Goal: Use online tool/utility: Use online tool/utility

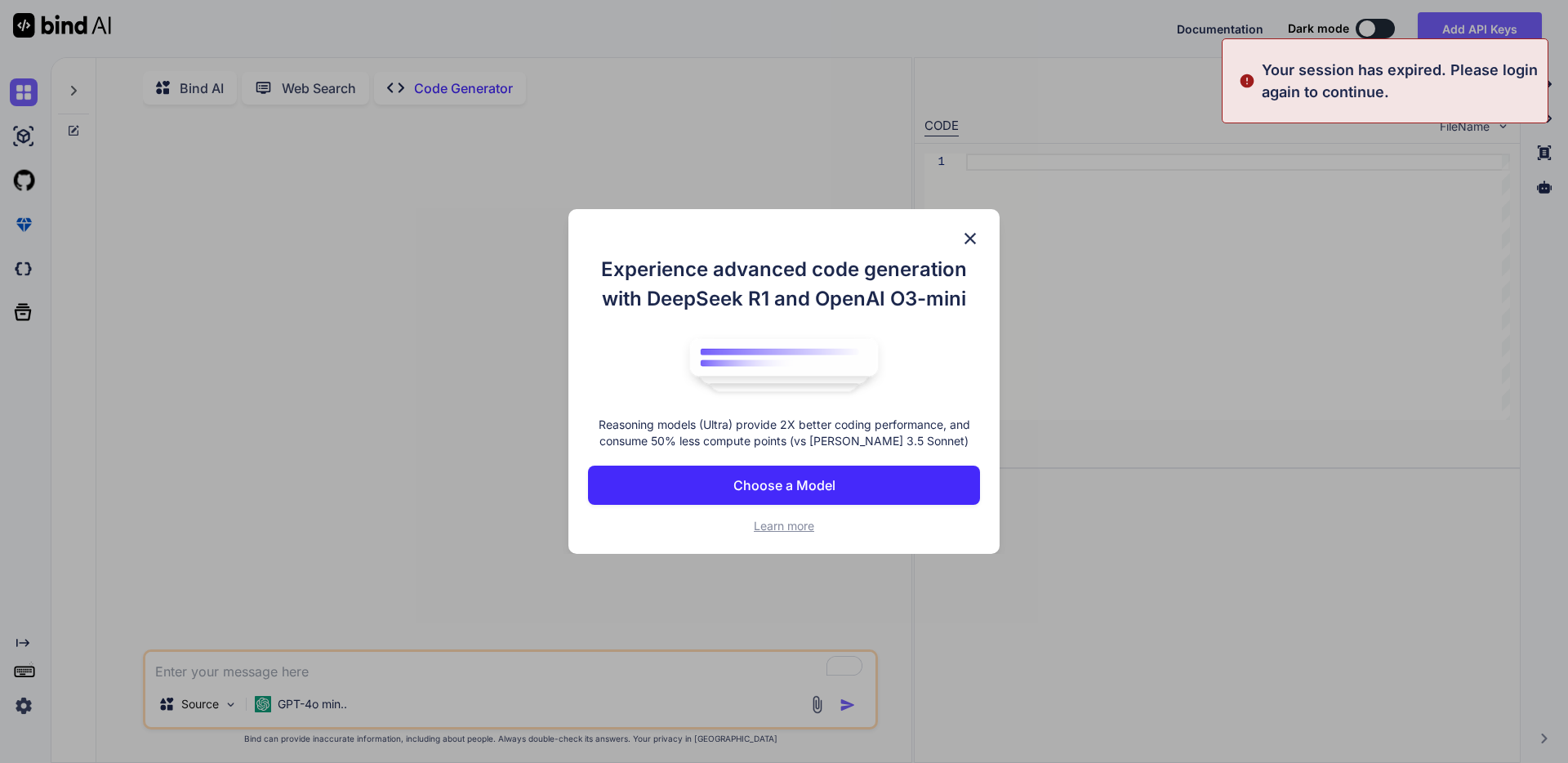
type textarea "x"
click at [673, 492] on button "Choose a Model" at bounding box center [784, 485] width 392 height 39
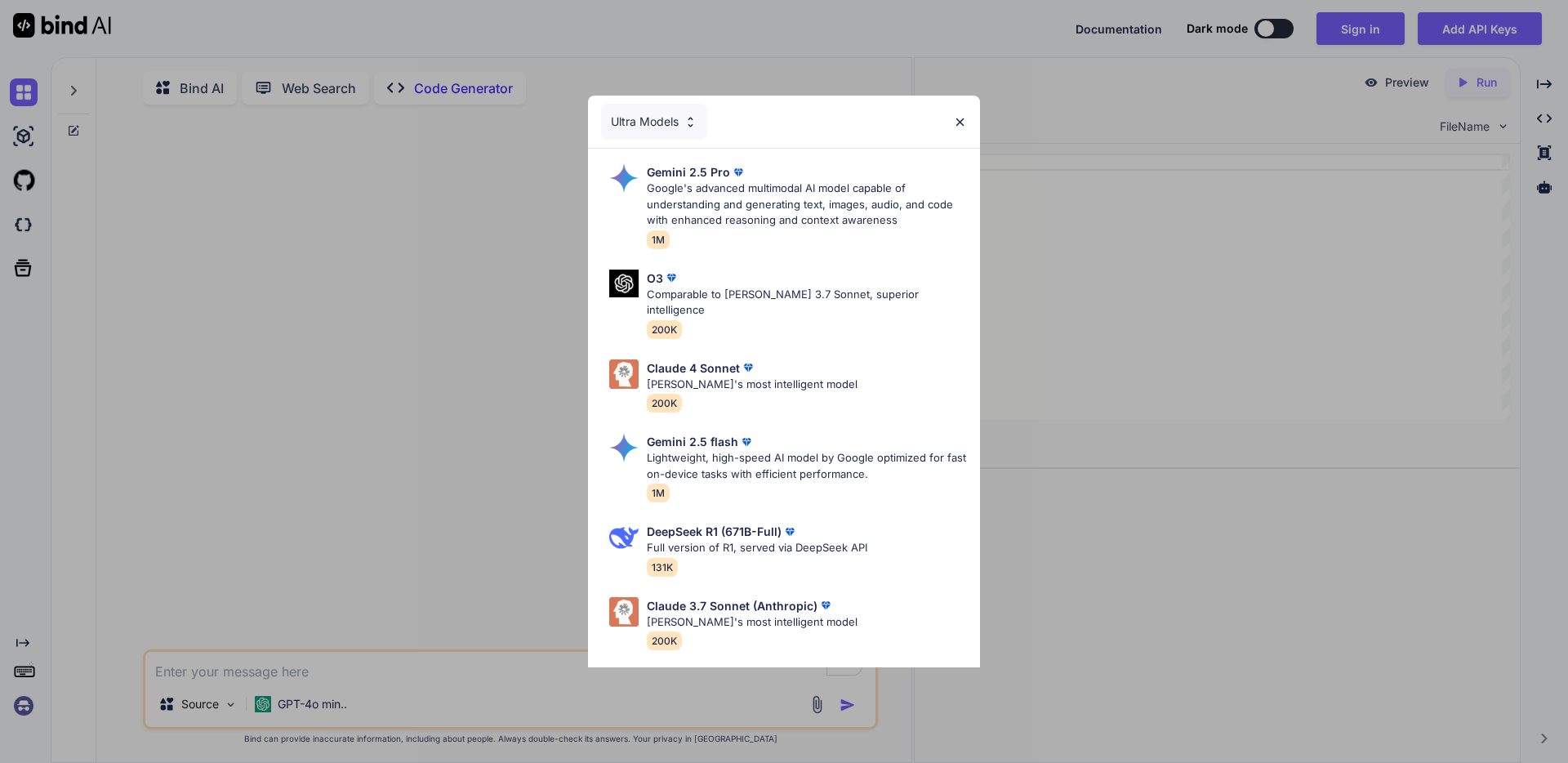
click at [684, 115] on img at bounding box center [691, 122] width 14 height 14
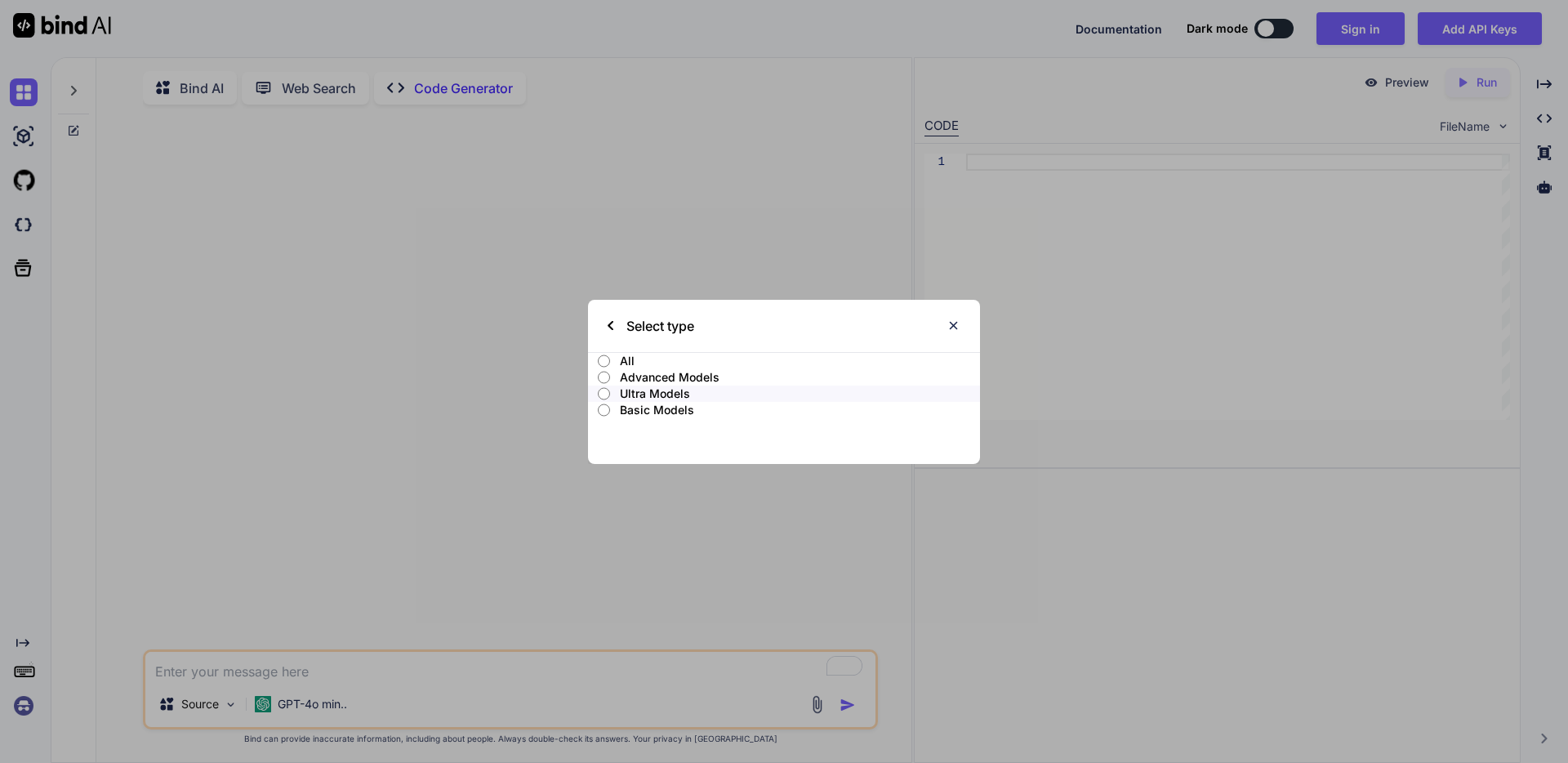
click at [719, 379] on p "Advanced Models" at bounding box center [799, 377] width 360 height 16
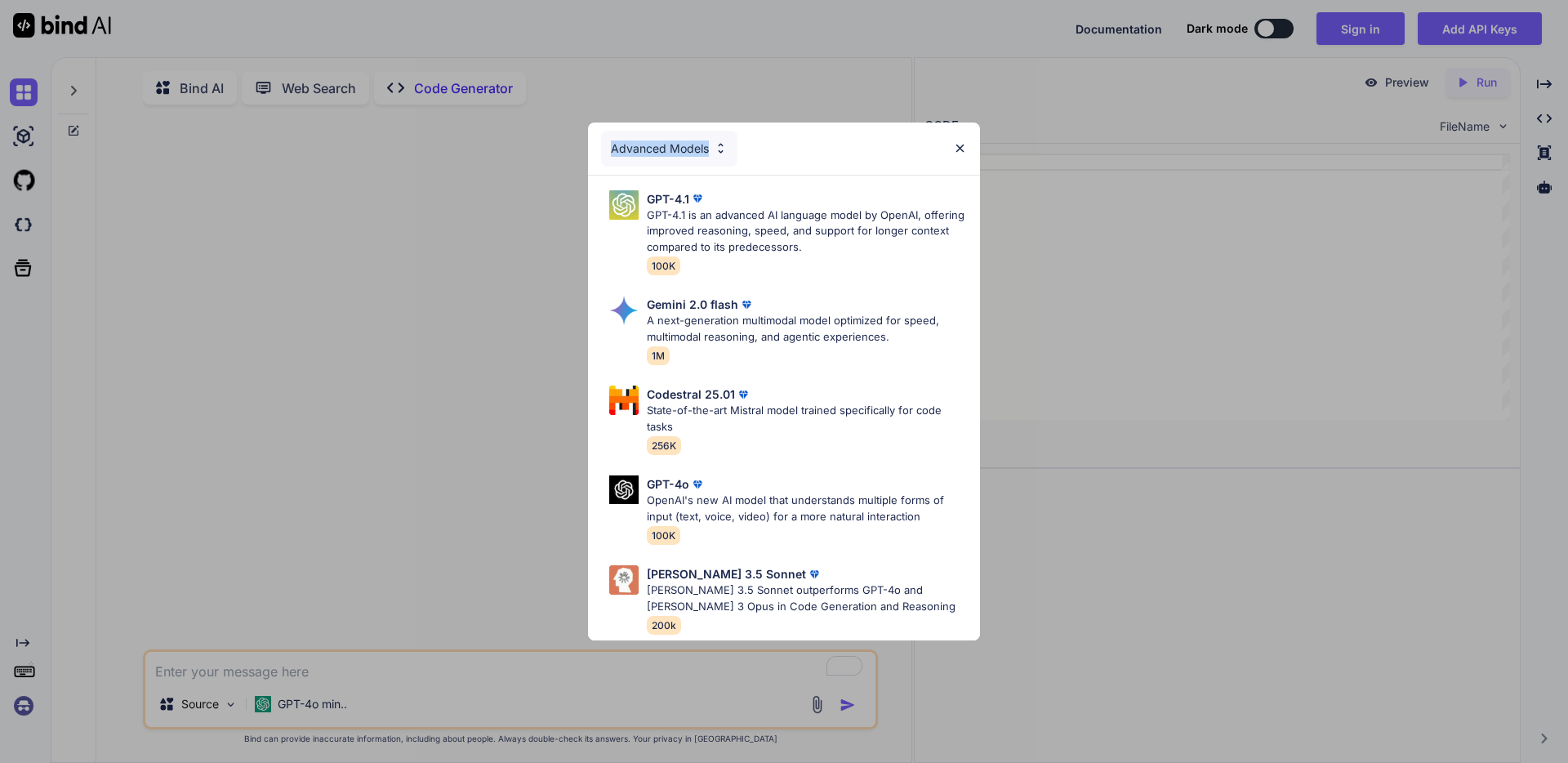
click at [722, 134] on div "Advanced Models" at bounding box center [669, 149] width 136 height 36
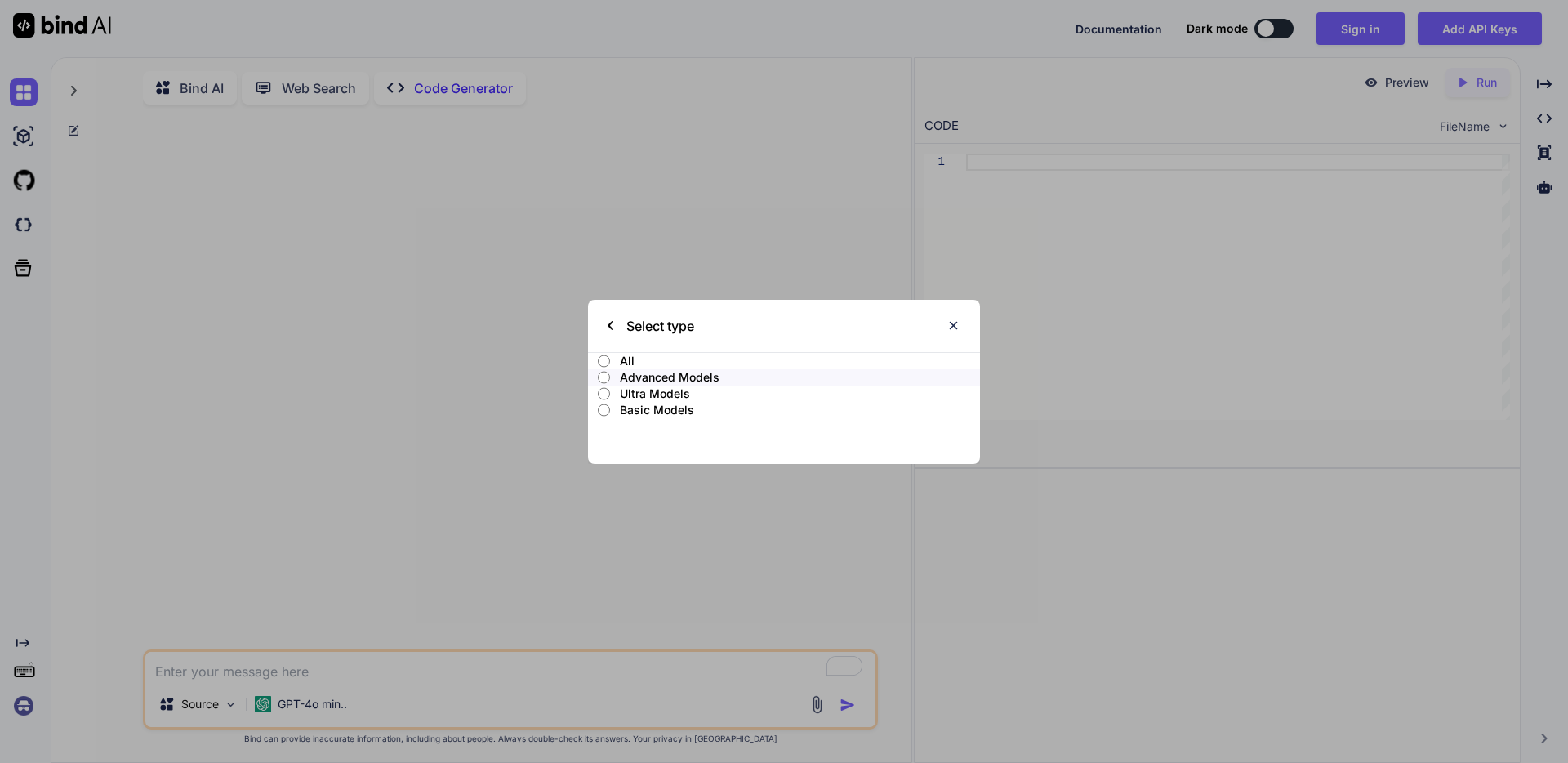
click at [644, 363] on p "All" at bounding box center [799, 361] width 360 height 16
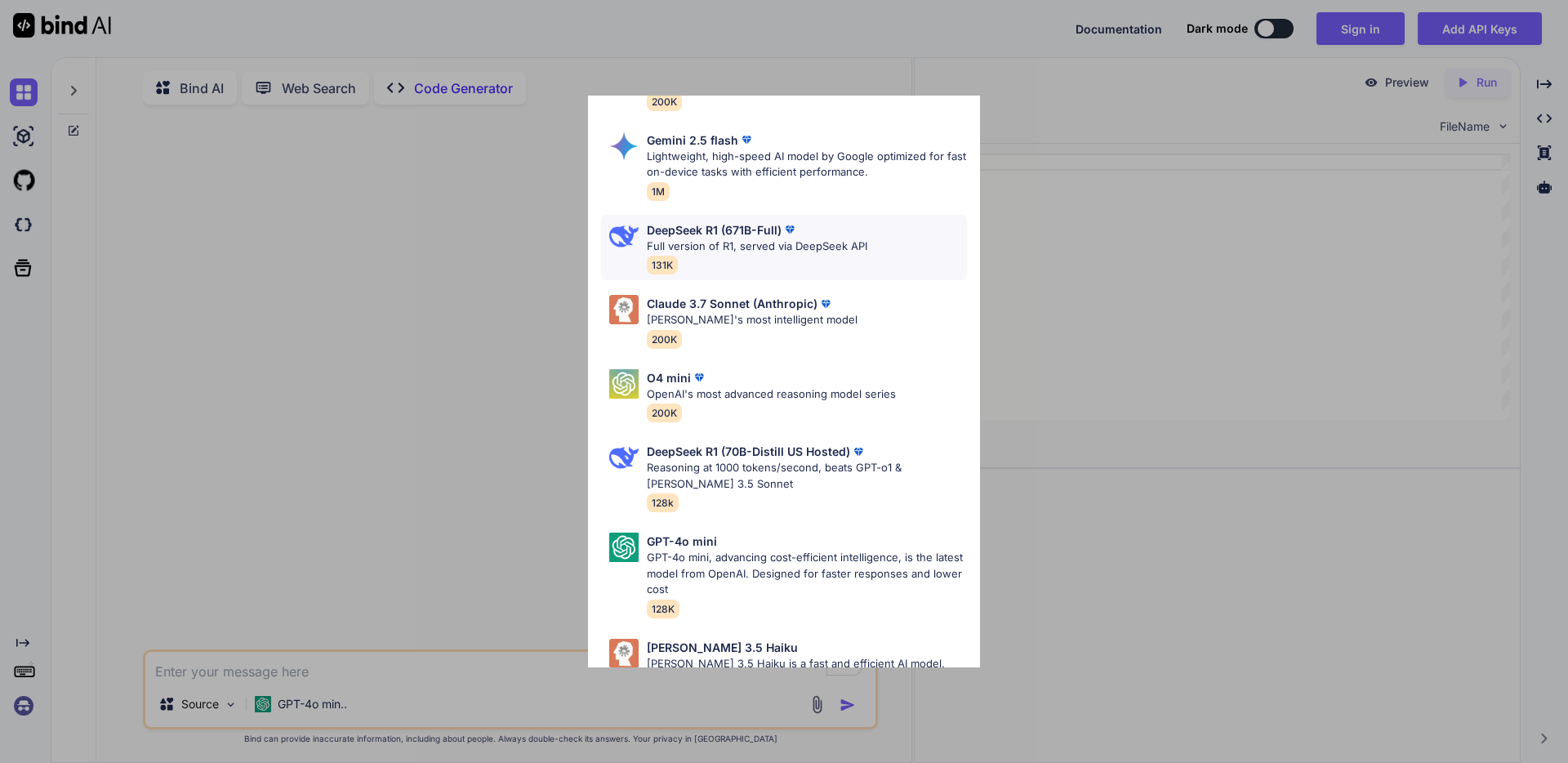
scroll to position [809, 0]
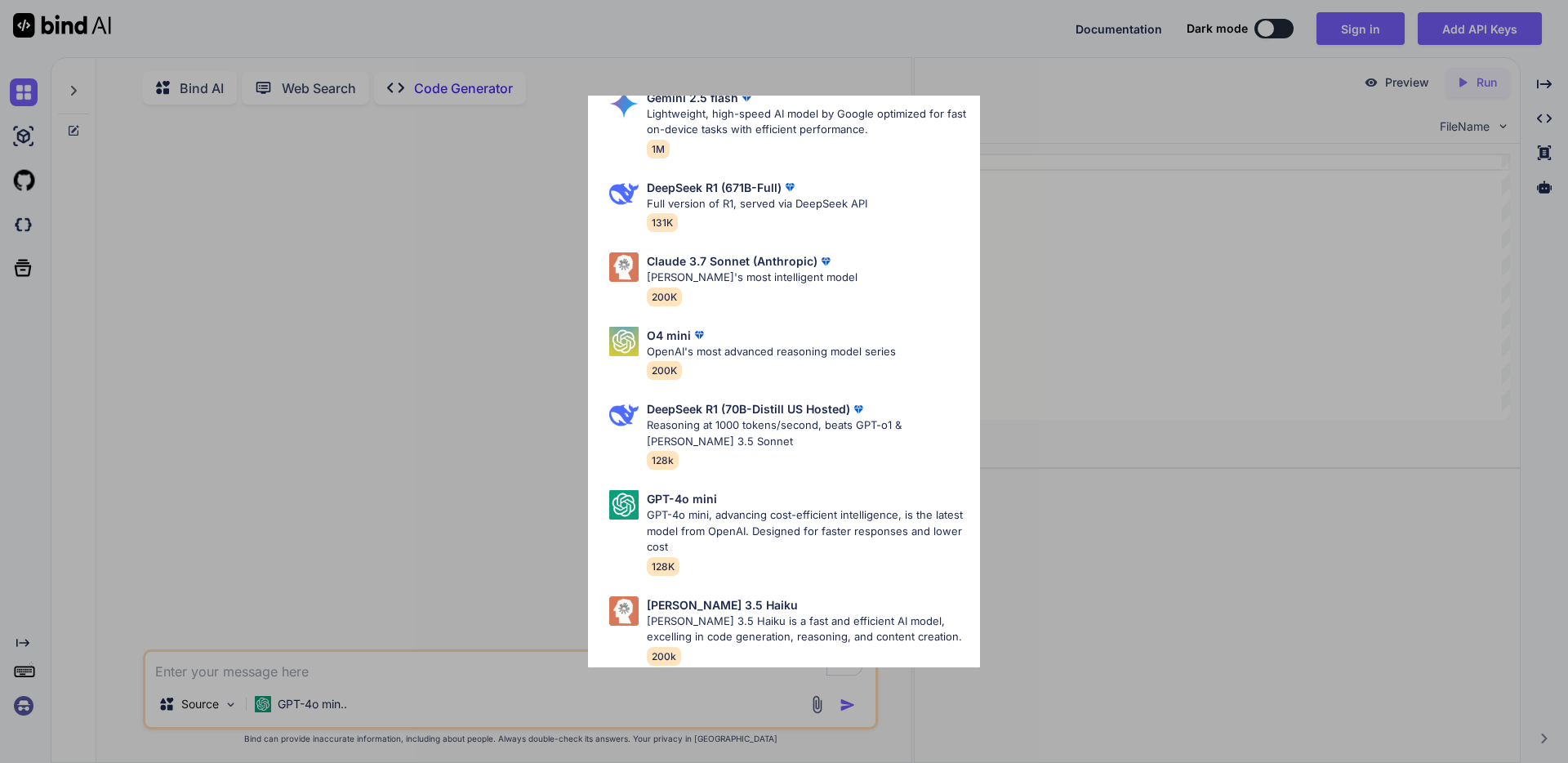
click at [1076, 238] on div "All GPT-4.1 GPT-4.1 is an advanced AI language model by OpenAI, offering improv…" at bounding box center [784, 381] width 1568 height 763
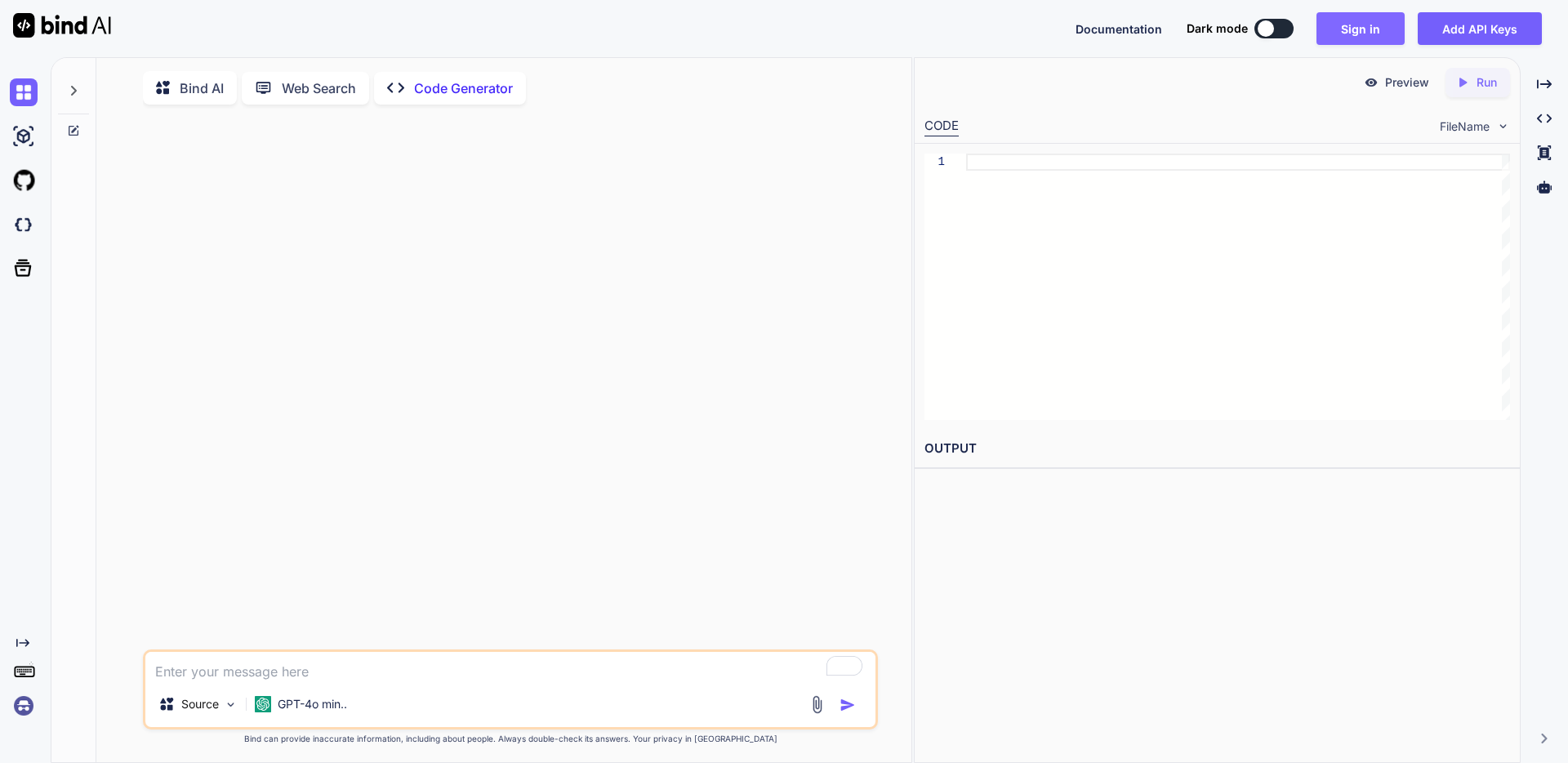
click at [1384, 28] on button "Sign in" at bounding box center [1361, 28] width 88 height 33
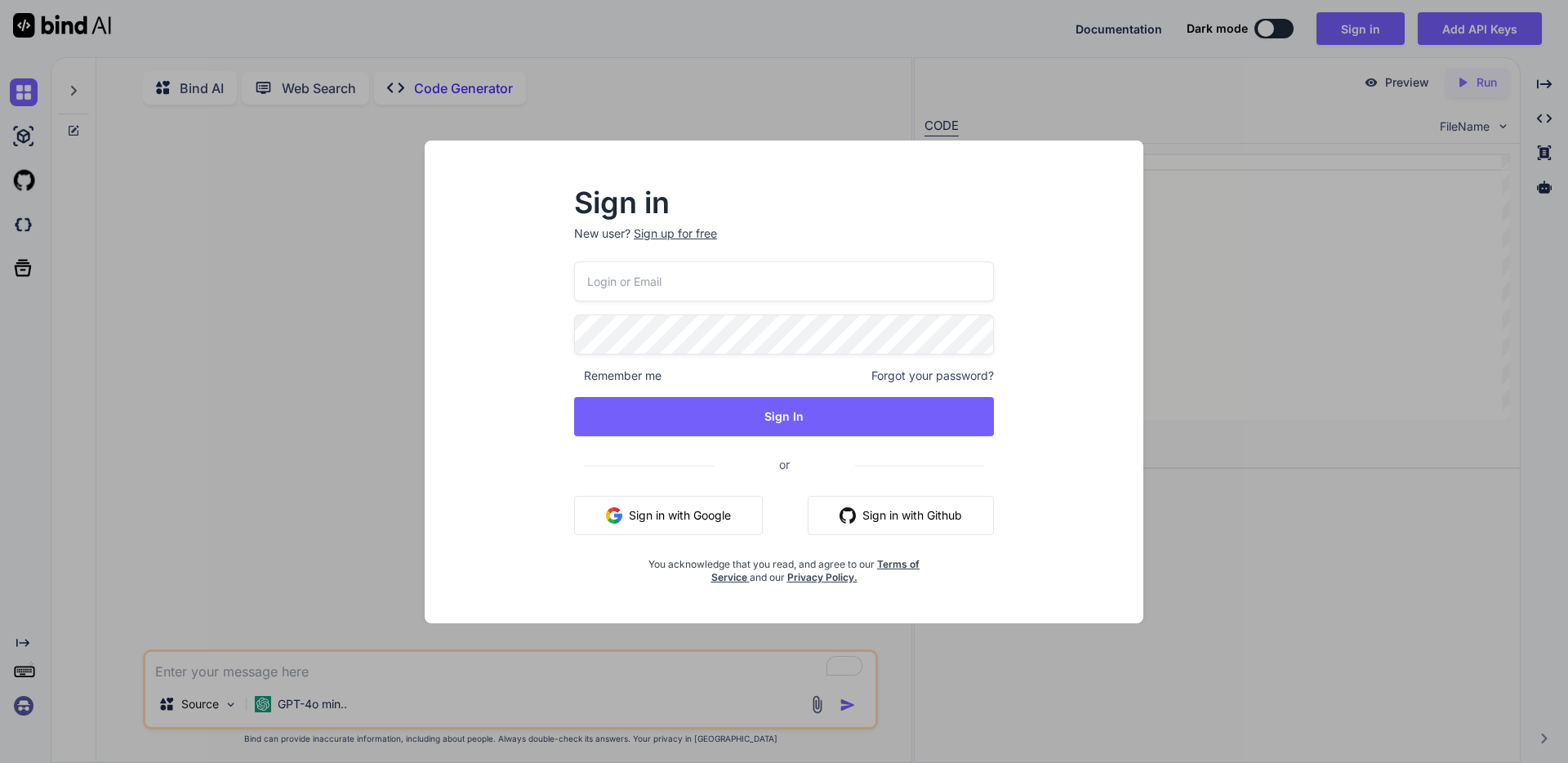
click at [749, 263] on input "email" at bounding box center [784, 281] width 420 height 40
type input "[PERSON_NAME][EMAIL_ADDRESS][DOMAIN_NAME]"
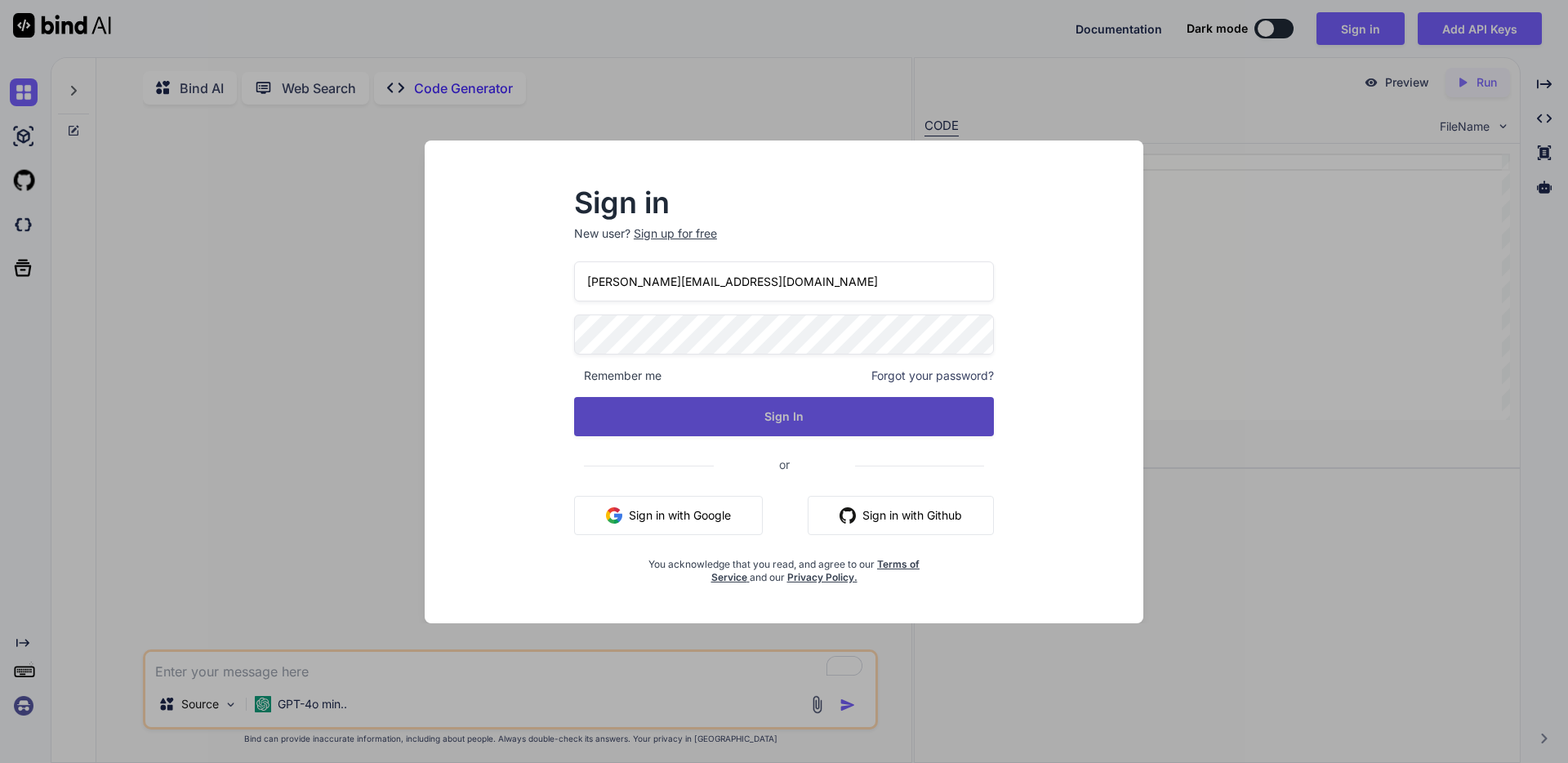
click at [774, 433] on button "Sign In" at bounding box center [784, 416] width 420 height 39
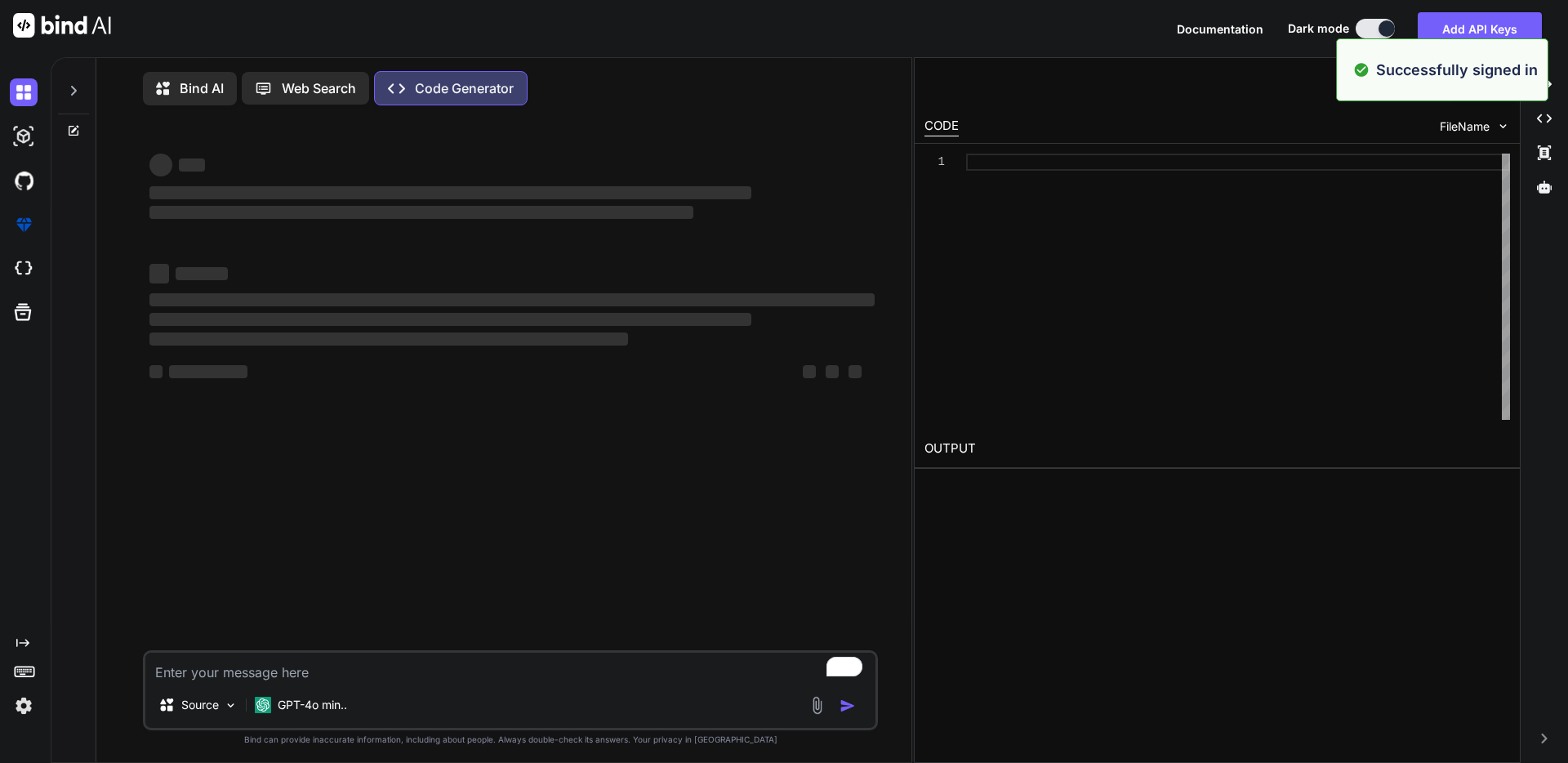
type textarea "x"
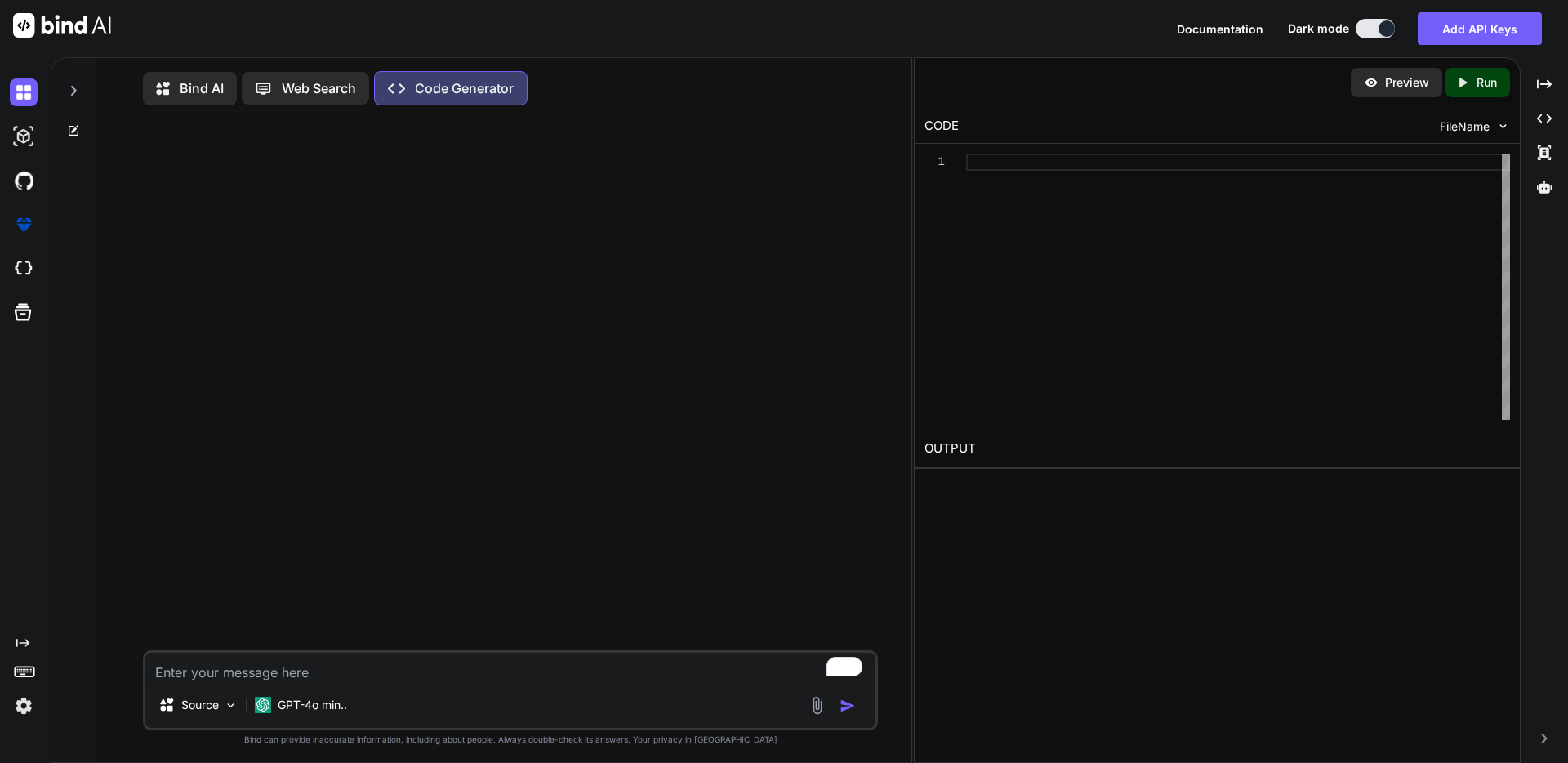
click at [364, 679] on textarea "To enrich screen reader interactions, please activate Accessibility in Grammarl…" at bounding box center [510, 667] width 730 height 29
type textarea "Y"
type textarea "x"
type textarea "Yo"
type textarea "x"
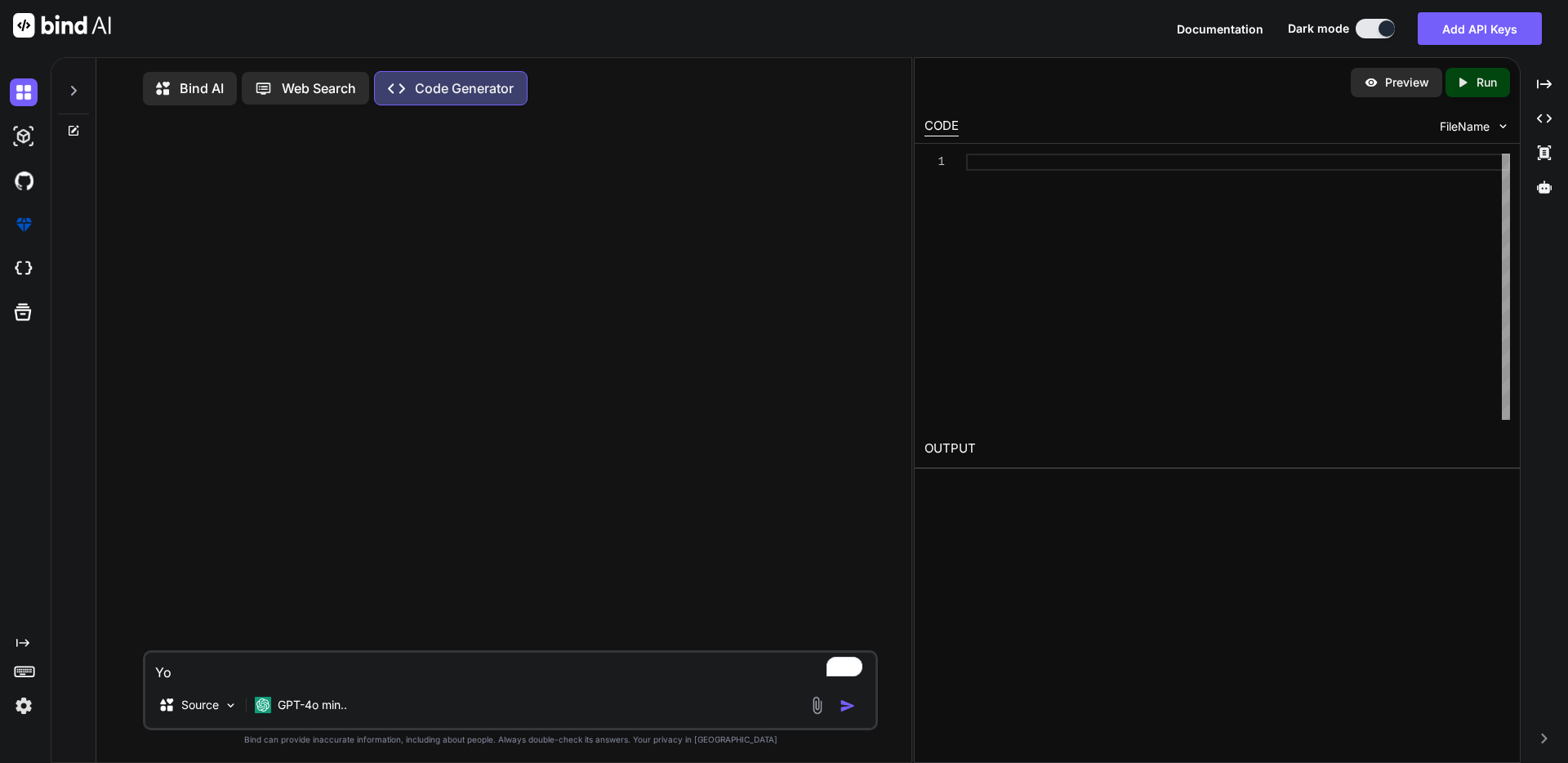
type textarea "You"
type textarea "x"
type textarea "You"
type textarea "x"
type textarea "You a"
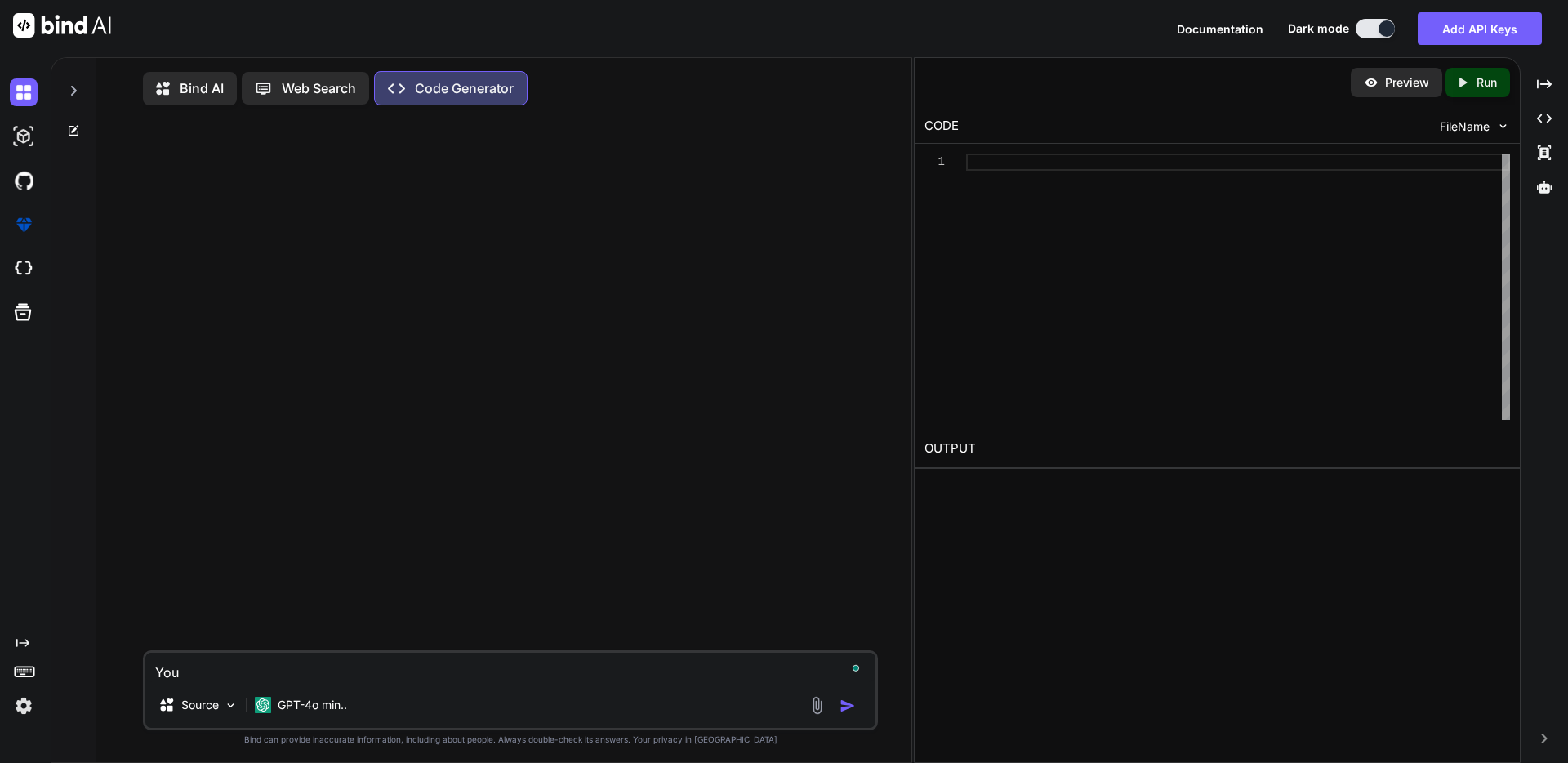
type textarea "x"
type textarea "You ar"
type textarea "x"
type textarea "You are"
type textarea "x"
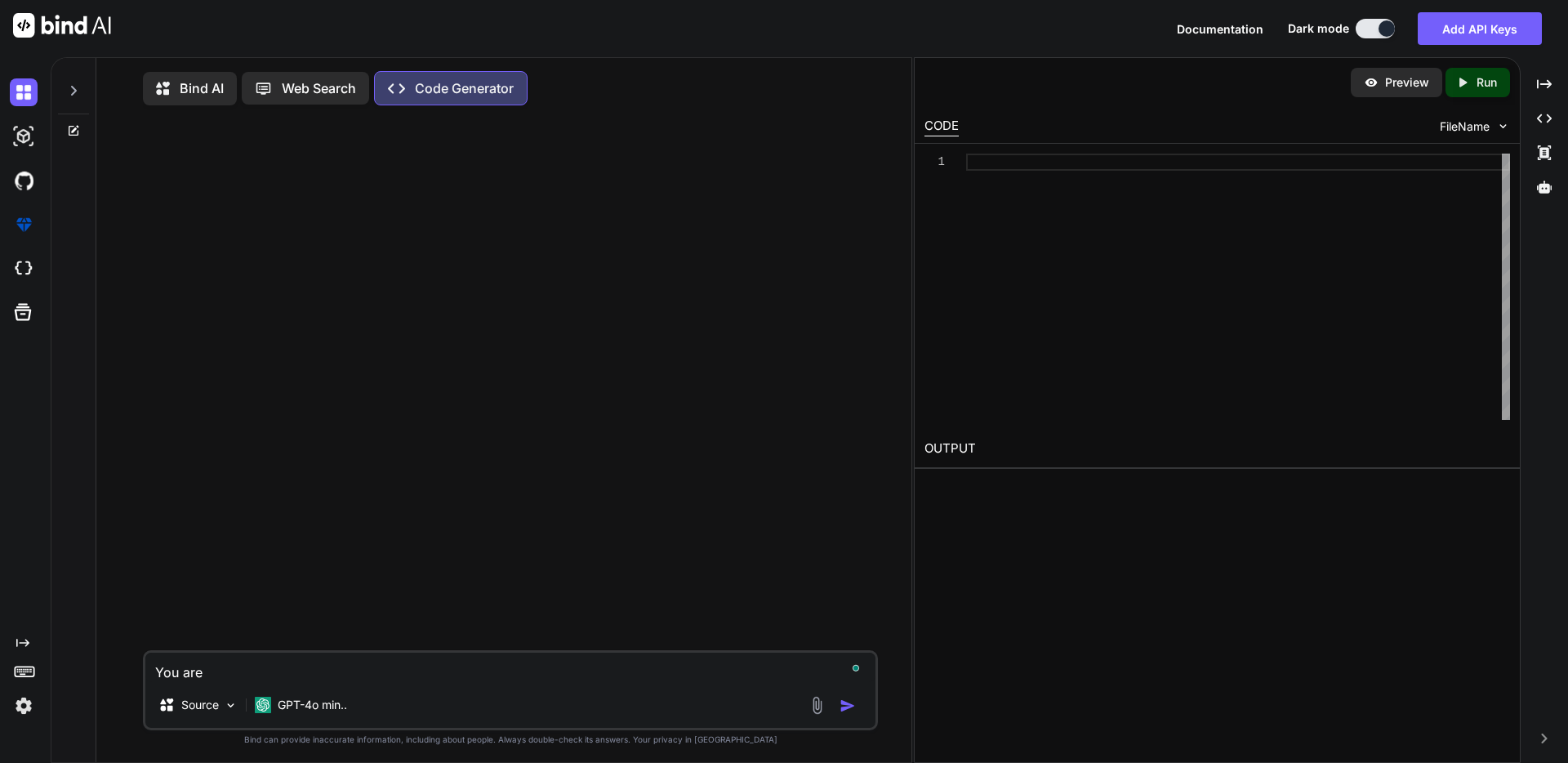
type textarea "You are"
type textarea "x"
type textarea "You are a"
type textarea "x"
type textarea "You are an"
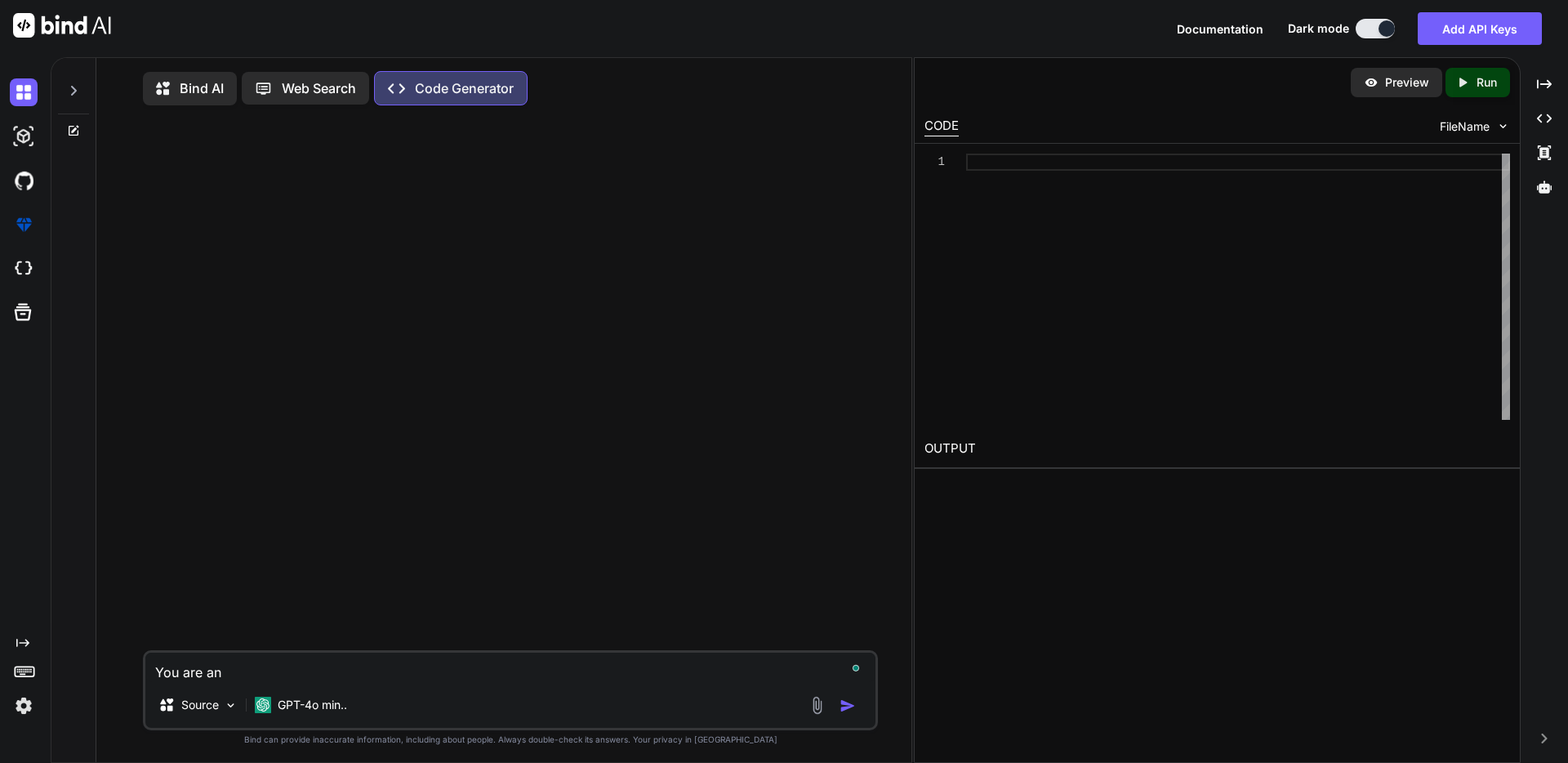
type textarea "x"
type textarea "You are an"
type textarea "x"
type textarea "You are an e"
type textarea "x"
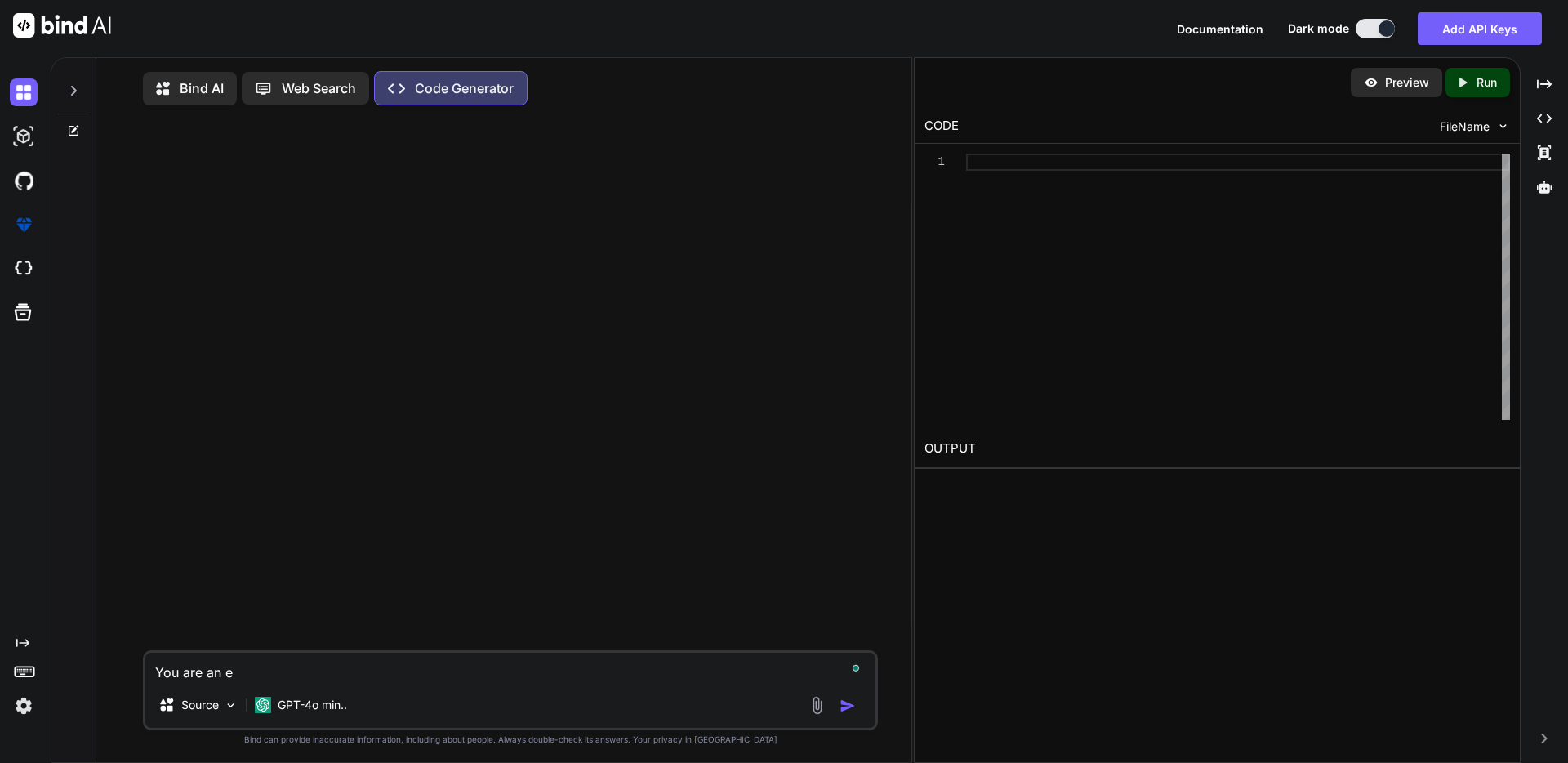
type textarea "You are an ex"
type textarea "x"
type textarea "You are an exp"
type textarea "x"
type textarea "You are an expe"
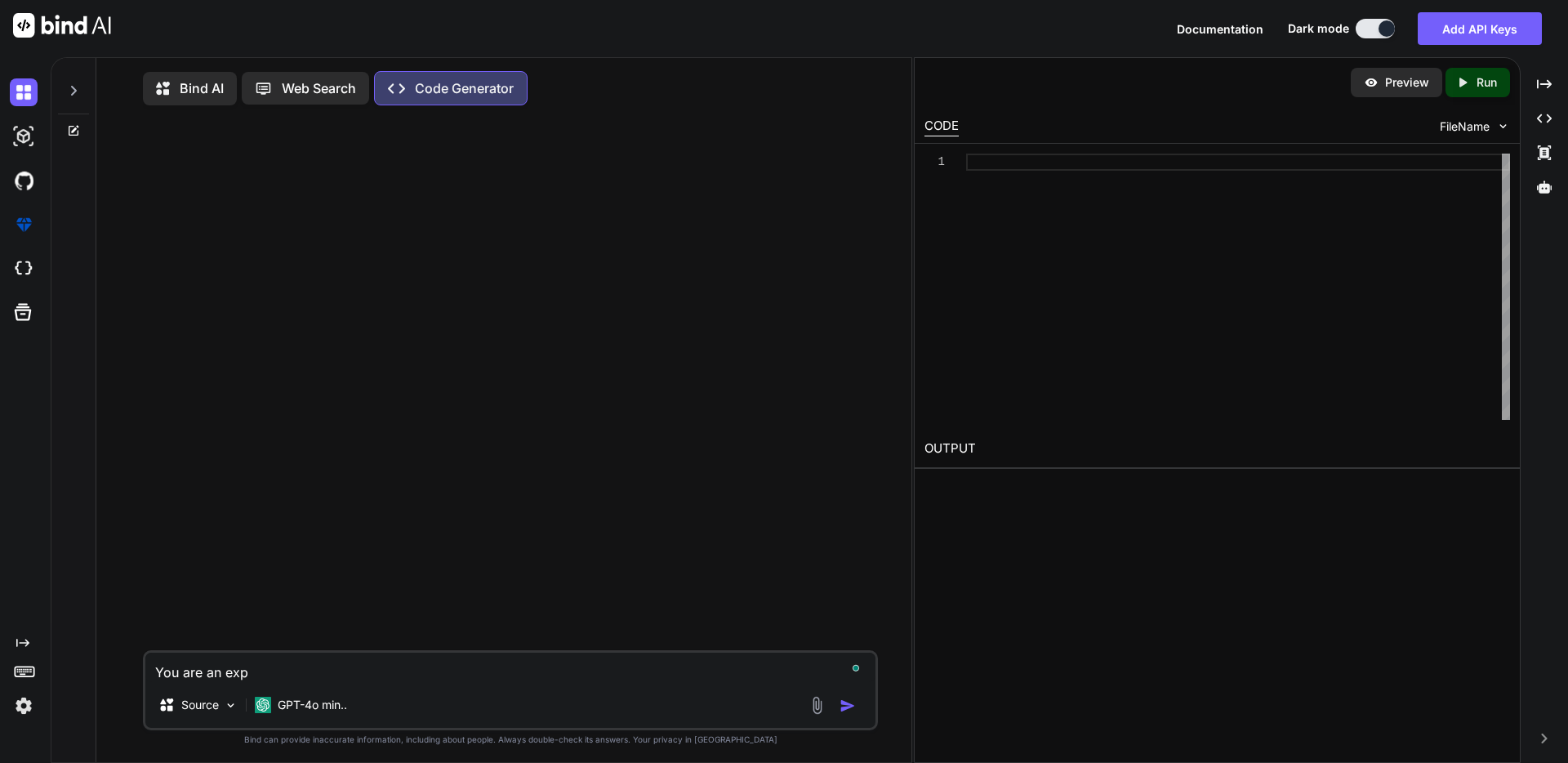
type textarea "x"
type textarea "You are an exper"
type textarea "x"
type textarea "You are an expert"
type textarea "x"
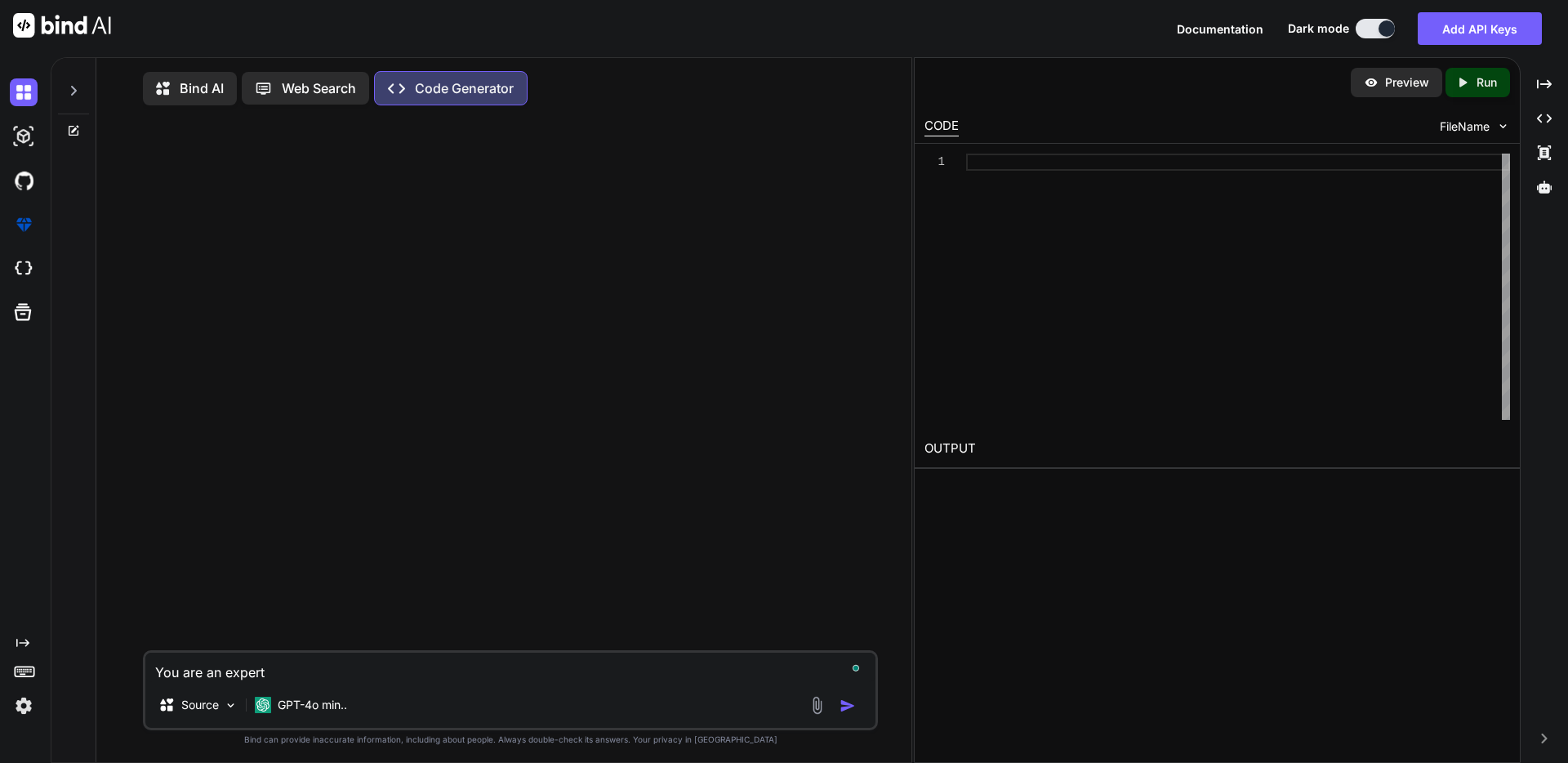
type textarea "You are an expert"
type textarea "x"
type textarea "You are an expert p"
type textarea "x"
type textarea "You are an expert ph"
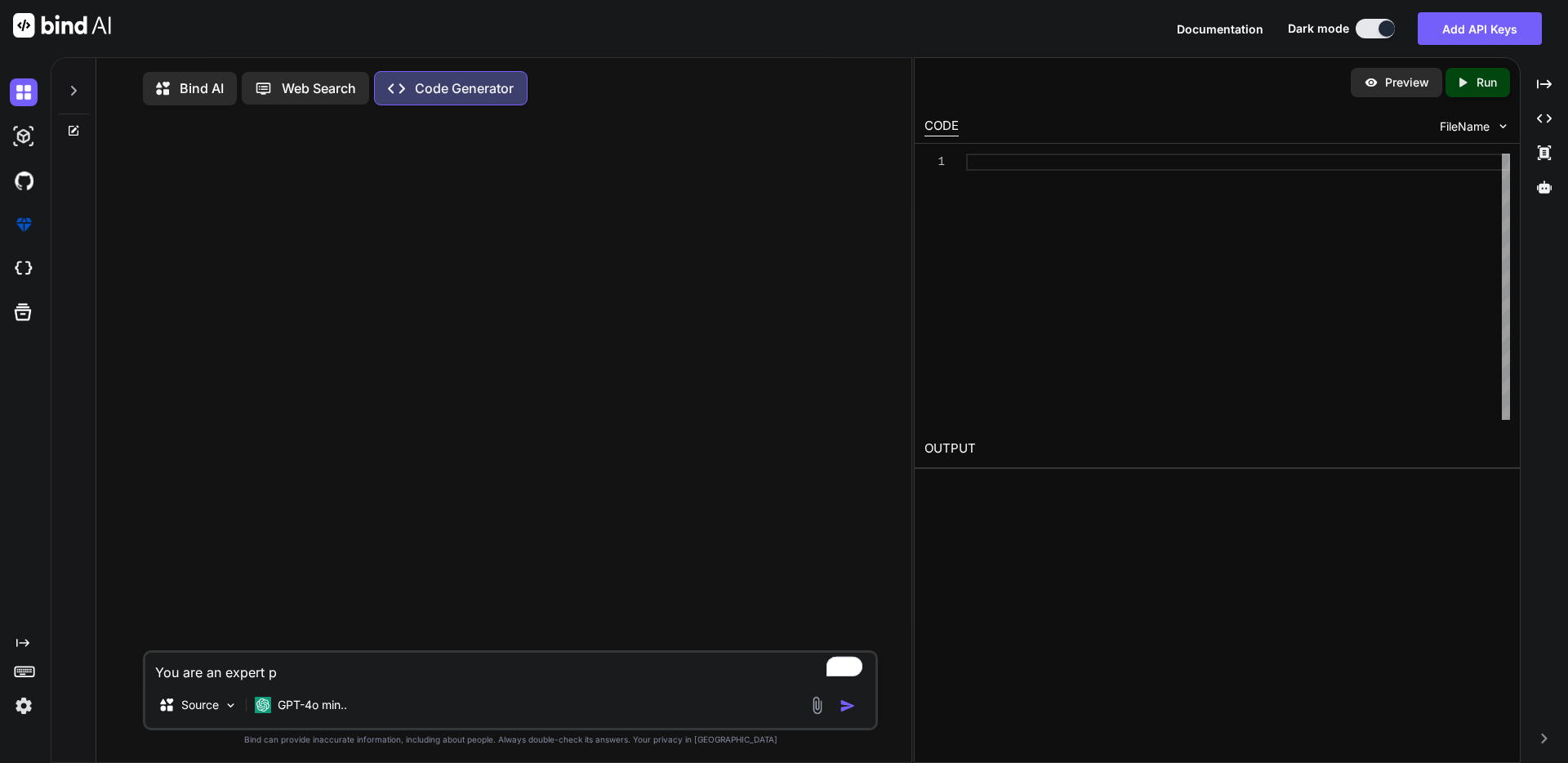
type textarea "x"
type textarea "You are an expert php"
type textarea "x"
type textarea "You are an expert php"
type textarea "x"
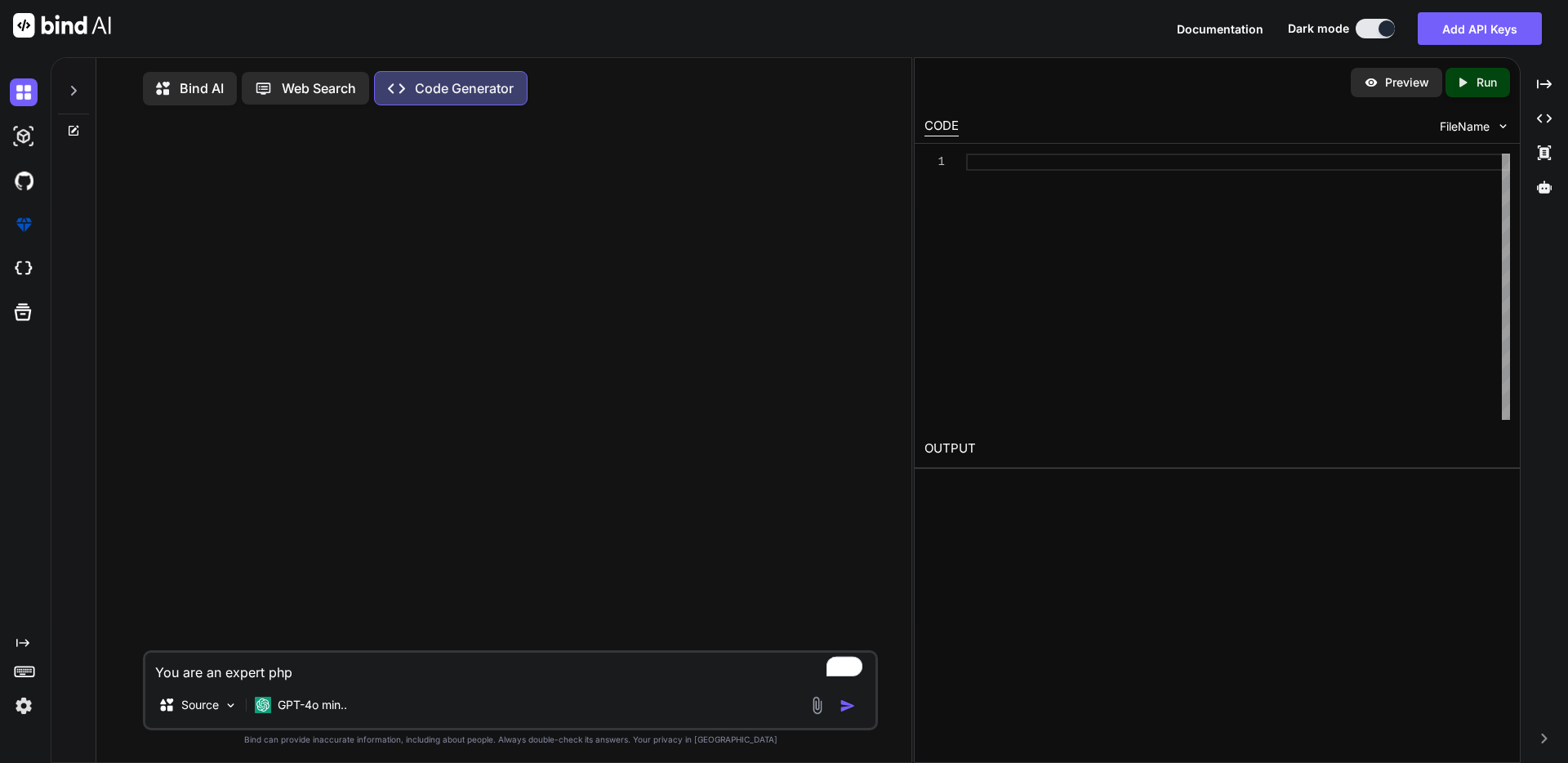
type textarea "You are an expert php a"
type textarea "x"
type textarea "You are an expert php an"
type textarea "x"
type textarea "You are an expert php and"
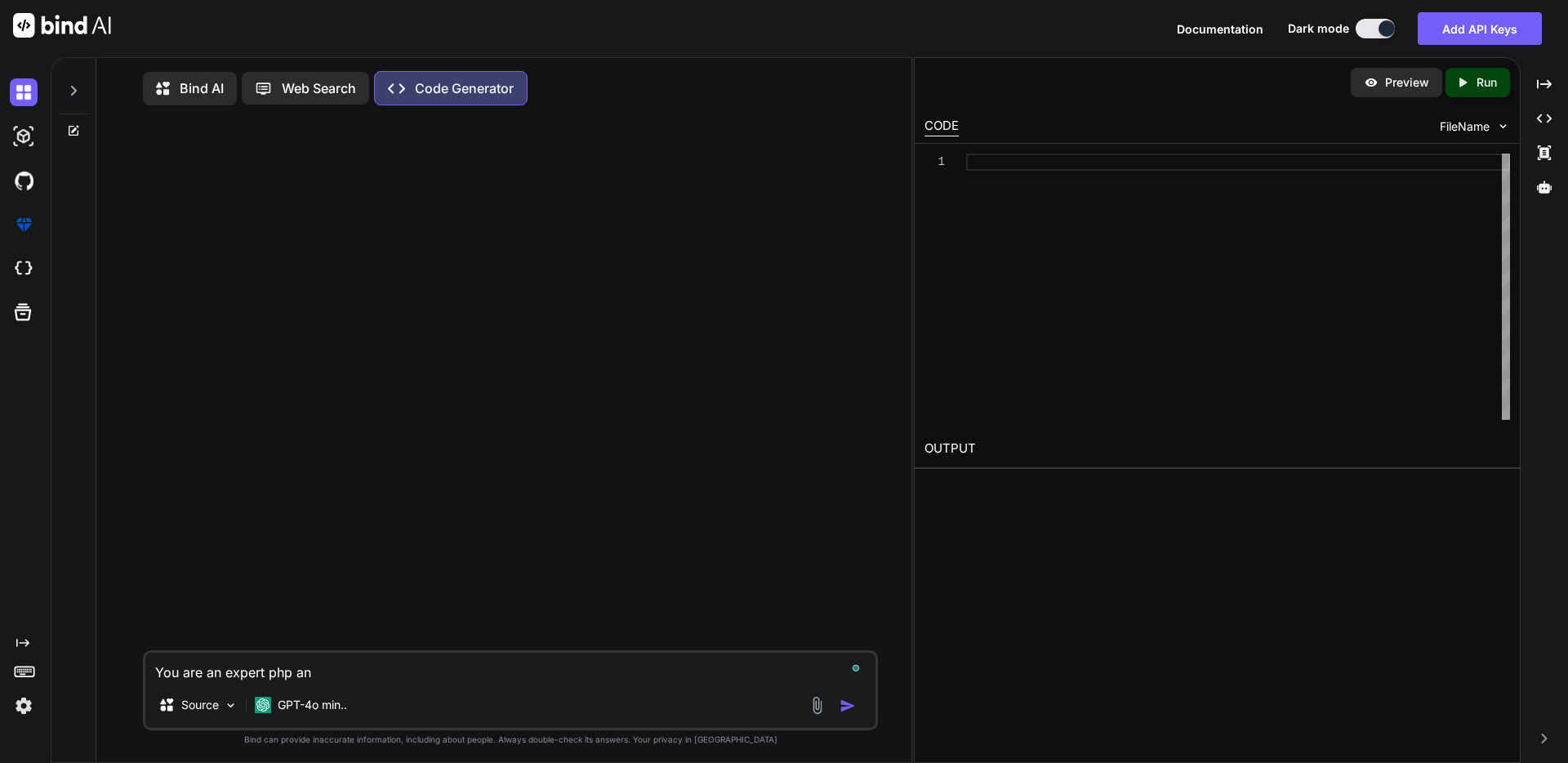
type textarea "x"
type textarea "You are an expert php and"
type textarea "x"
type textarea "You are an expert php and j"
type textarea "x"
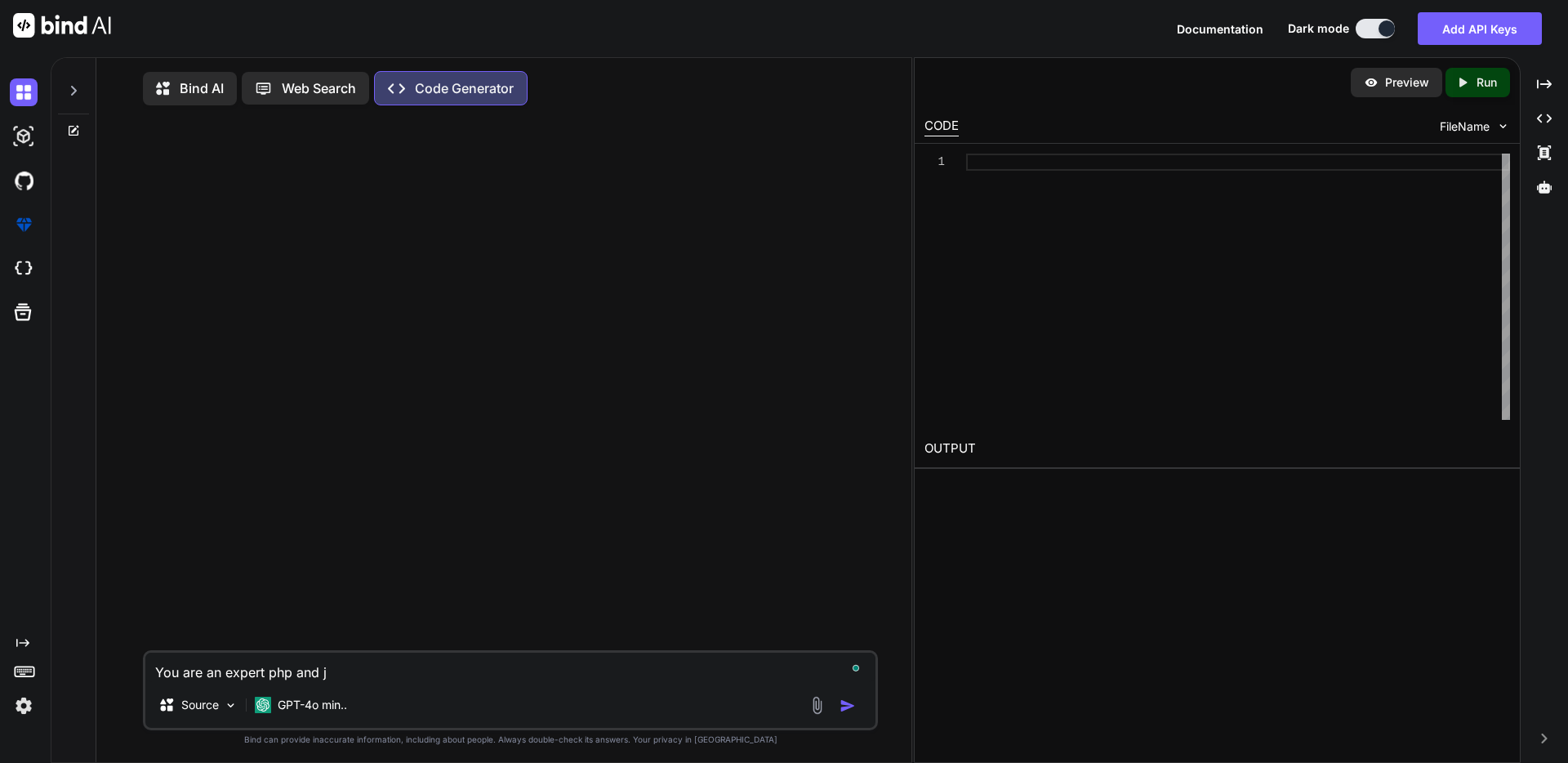
type textarea "You are an expert php and ja"
type textarea "x"
type textarea "You are an expert php and jav"
type textarea "x"
type textarea "You are an expert php and java"
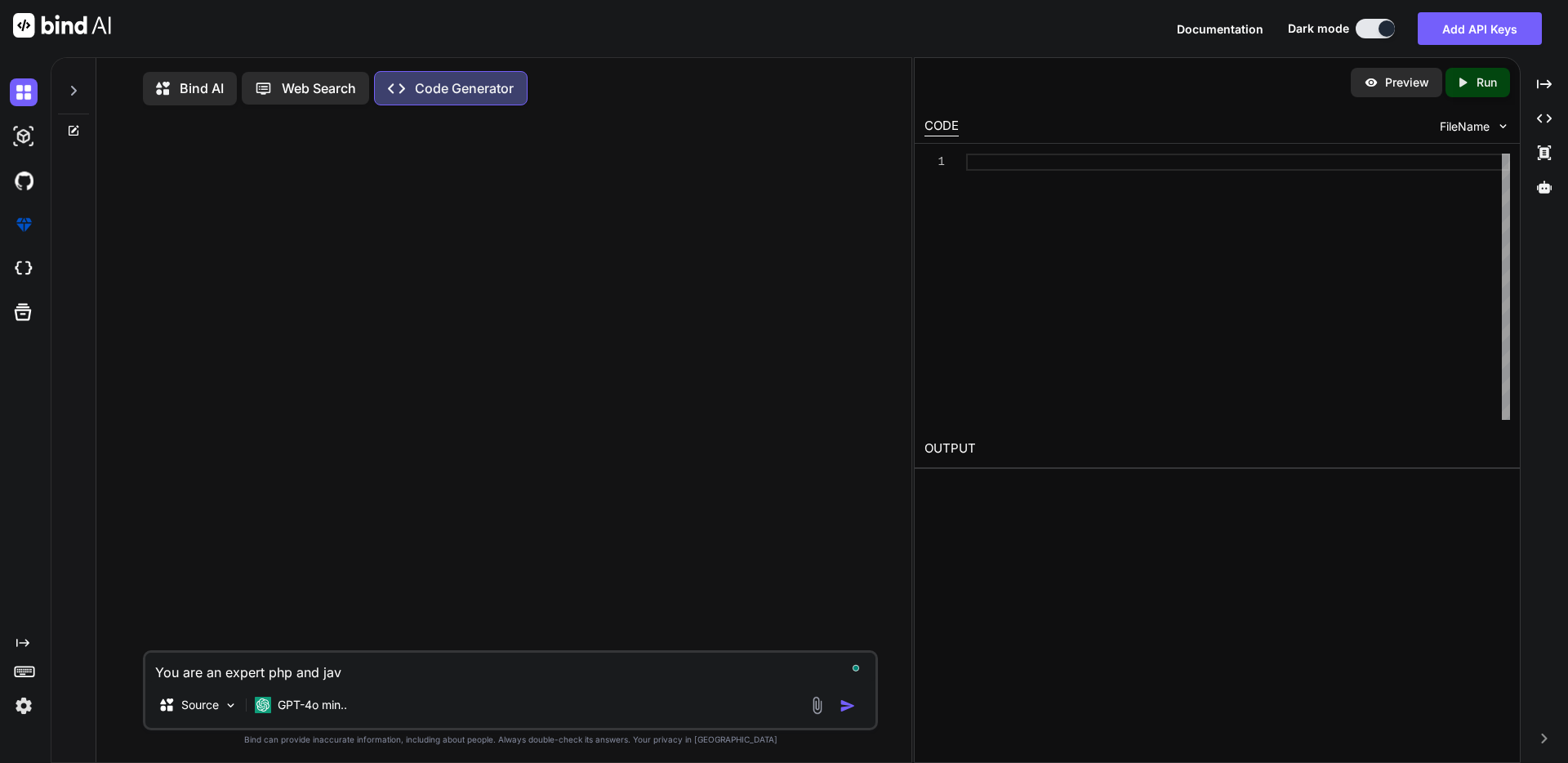
type textarea "x"
type textarea "You are an expert php and javas"
type textarea "x"
type textarea "You are an expert php and javasc"
type textarea "x"
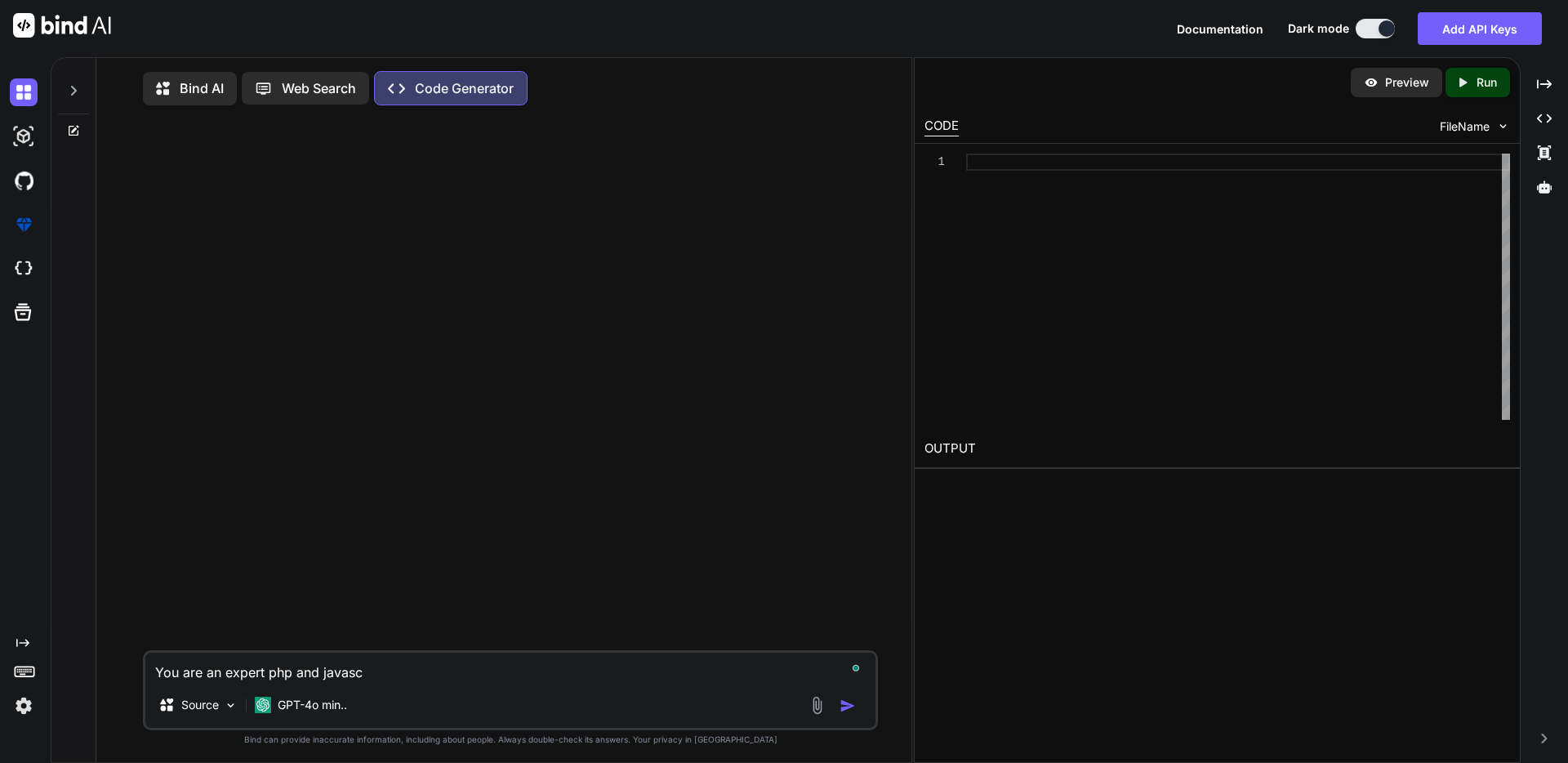
type textarea "You are an expert php and javascr"
type textarea "x"
type textarea "You are an expert php and javascri"
type textarea "x"
type textarea "You are an expert php and javascrip"
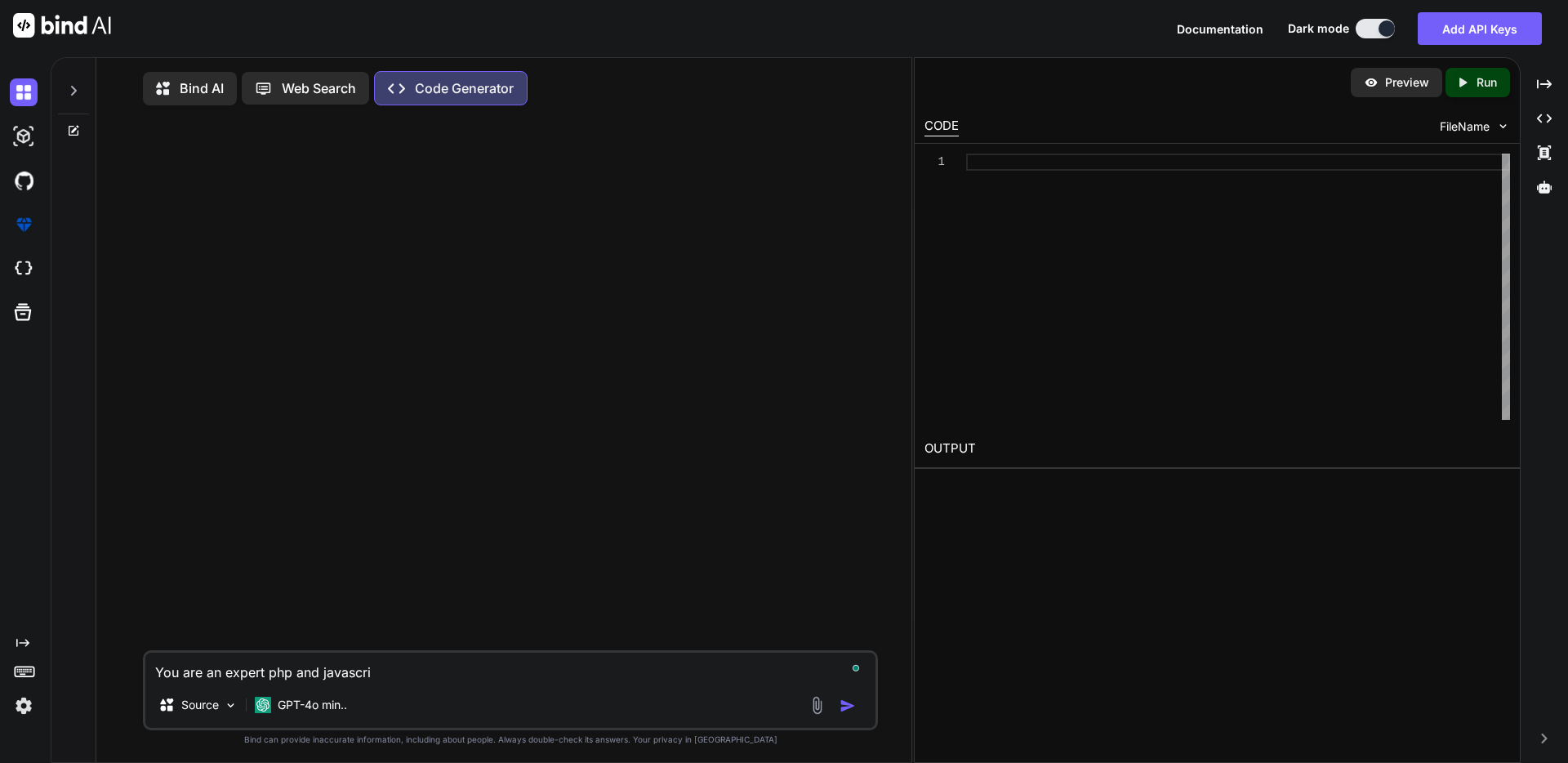
type textarea "x"
type textarea "You are an expert php and javascript"
type textarea "x"
type textarea "You are an expert php and javascript"
type textarea "x"
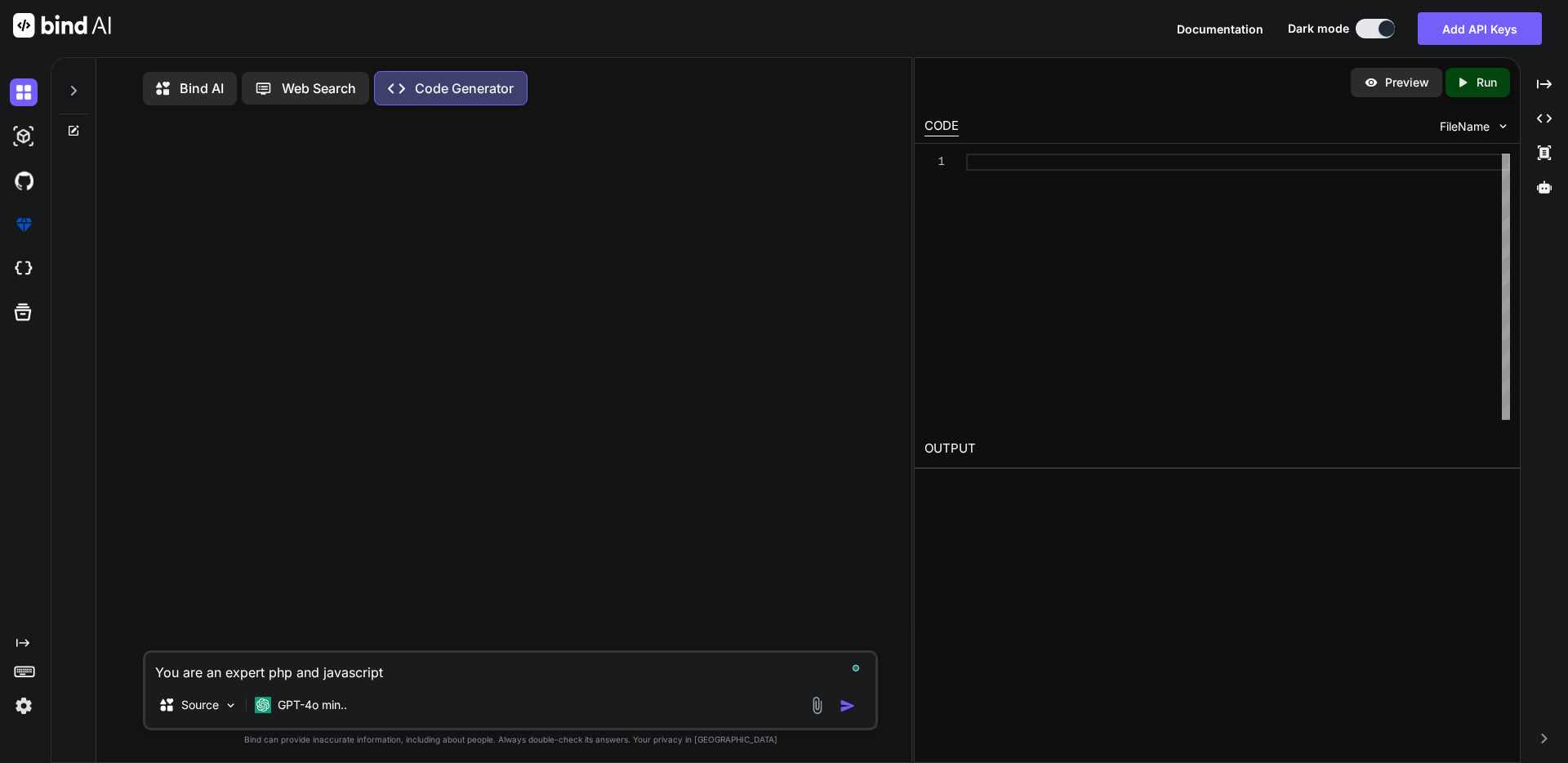
type textarea "You are an expert php and javascript c"
type textarea "x"
type textarea "You are an expert php and javascript co"
type textarea "x"
type textarea "You are an expert php and javascript cod"
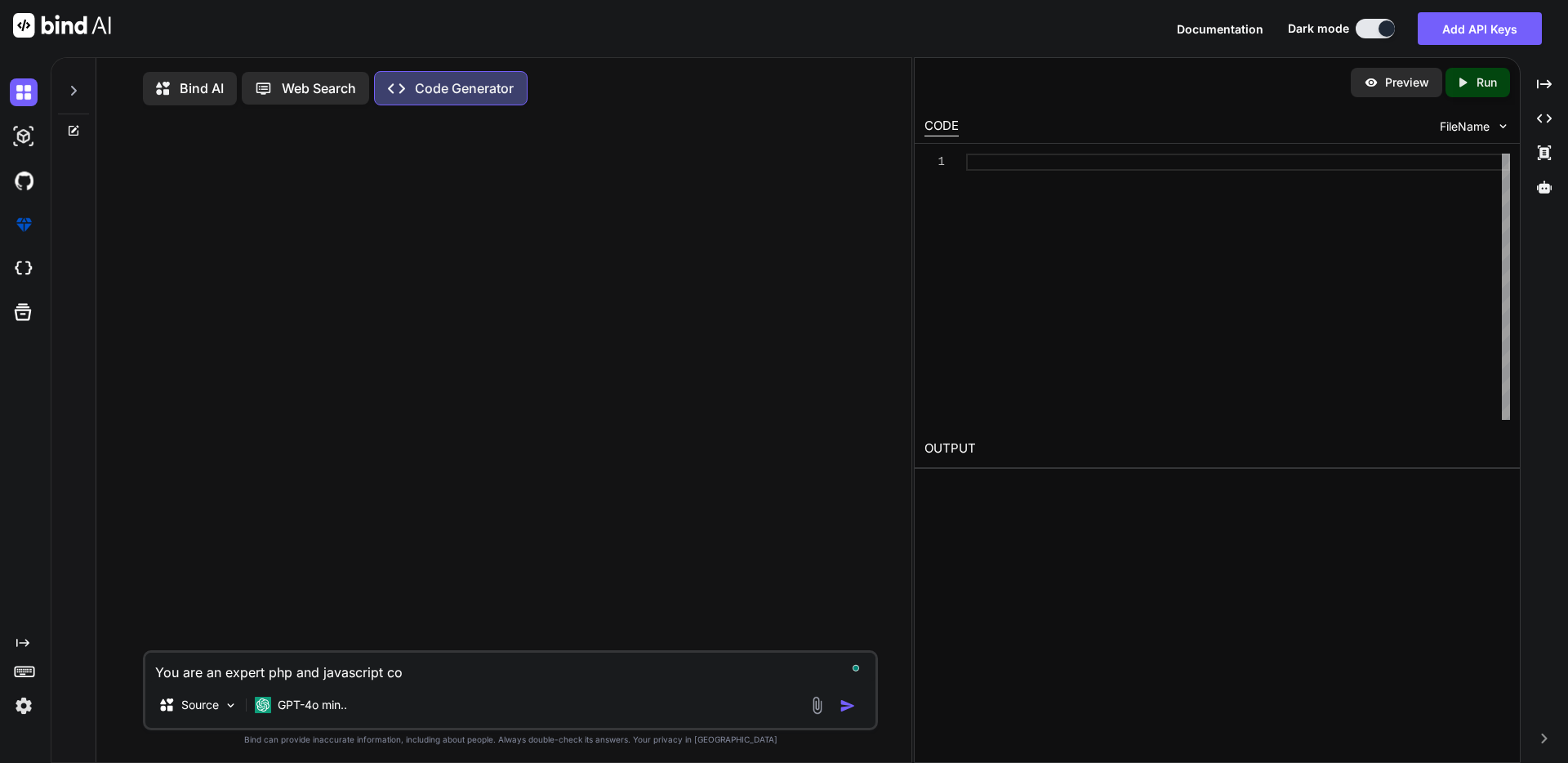
type textarea "x"
type textarea "You are an expert php and javascript codr"
type textarea "x"
type textarea "You are an expert php and javascript cod"
type textarea "x"
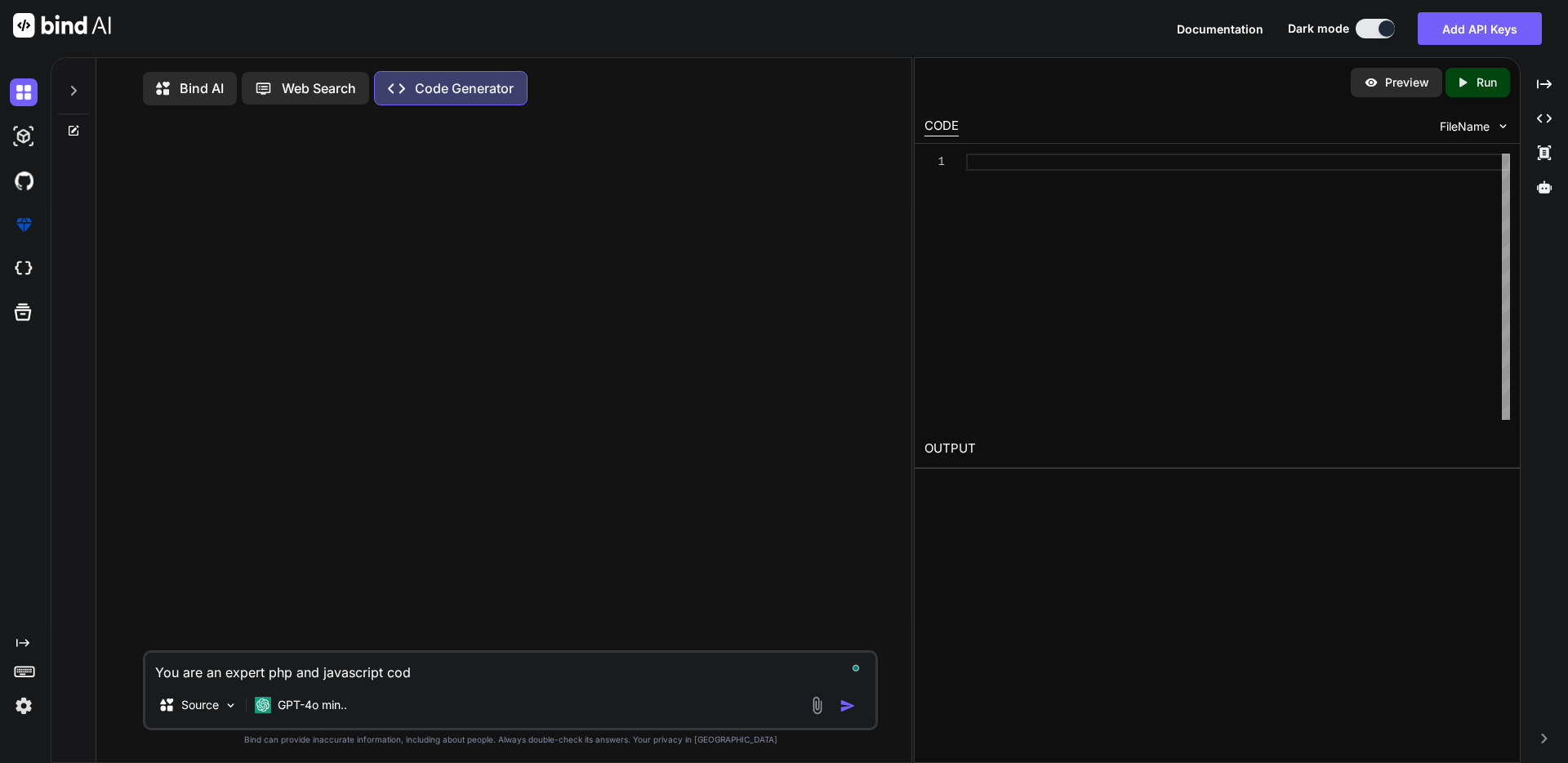
type textarea "You are an expert php and javascript code"
type textarea "x"
type textarea "You are an expert php and javascript coder"
type textarea "x"
type textarea "You are an expert php and javascript coder."
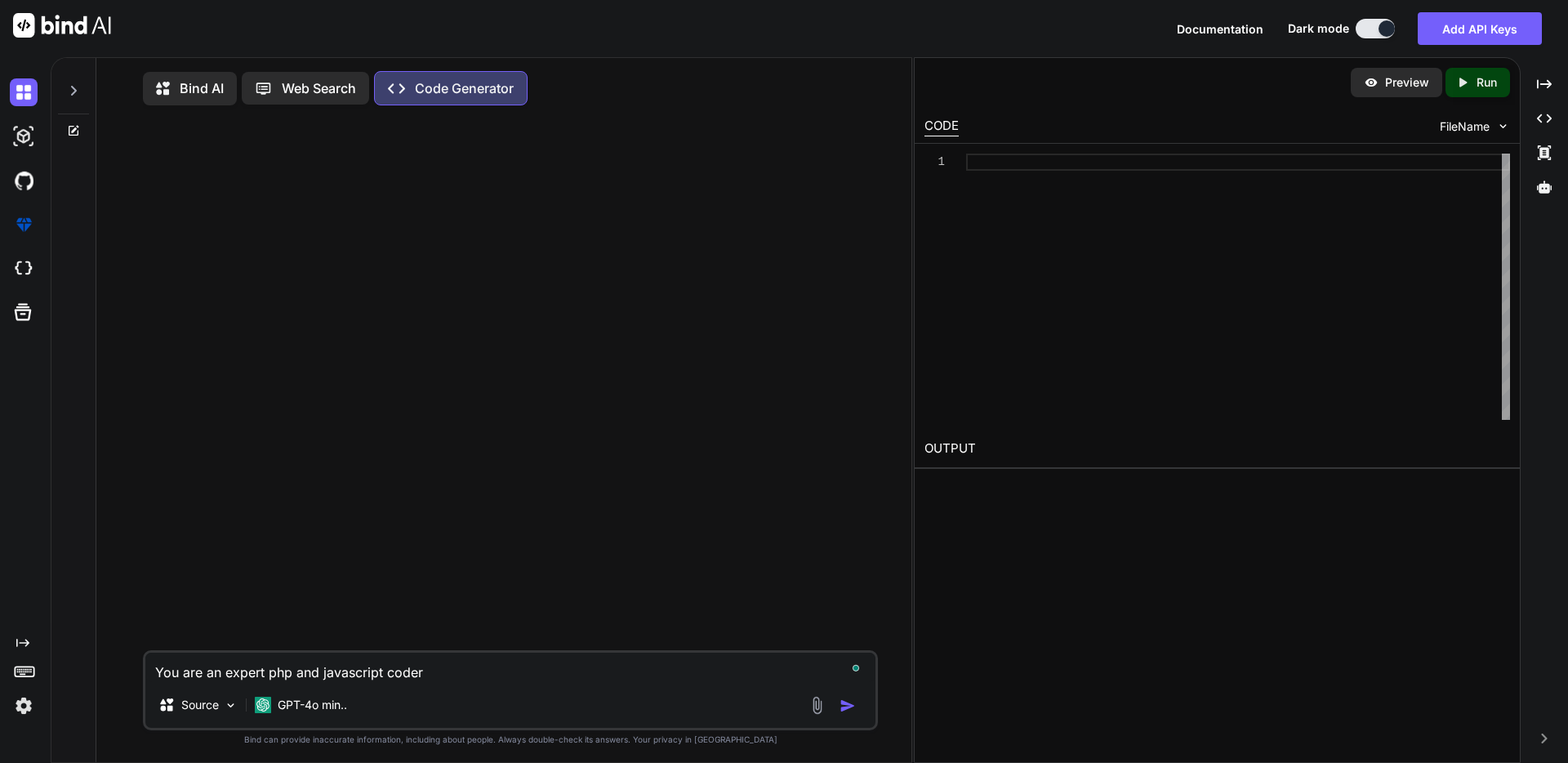
type textarea "x"
type textarea "You are an expert php and javascript coder."
type textarea "x"
type textarea "You are an expert php and javascript coder. I"
type textarea "x"
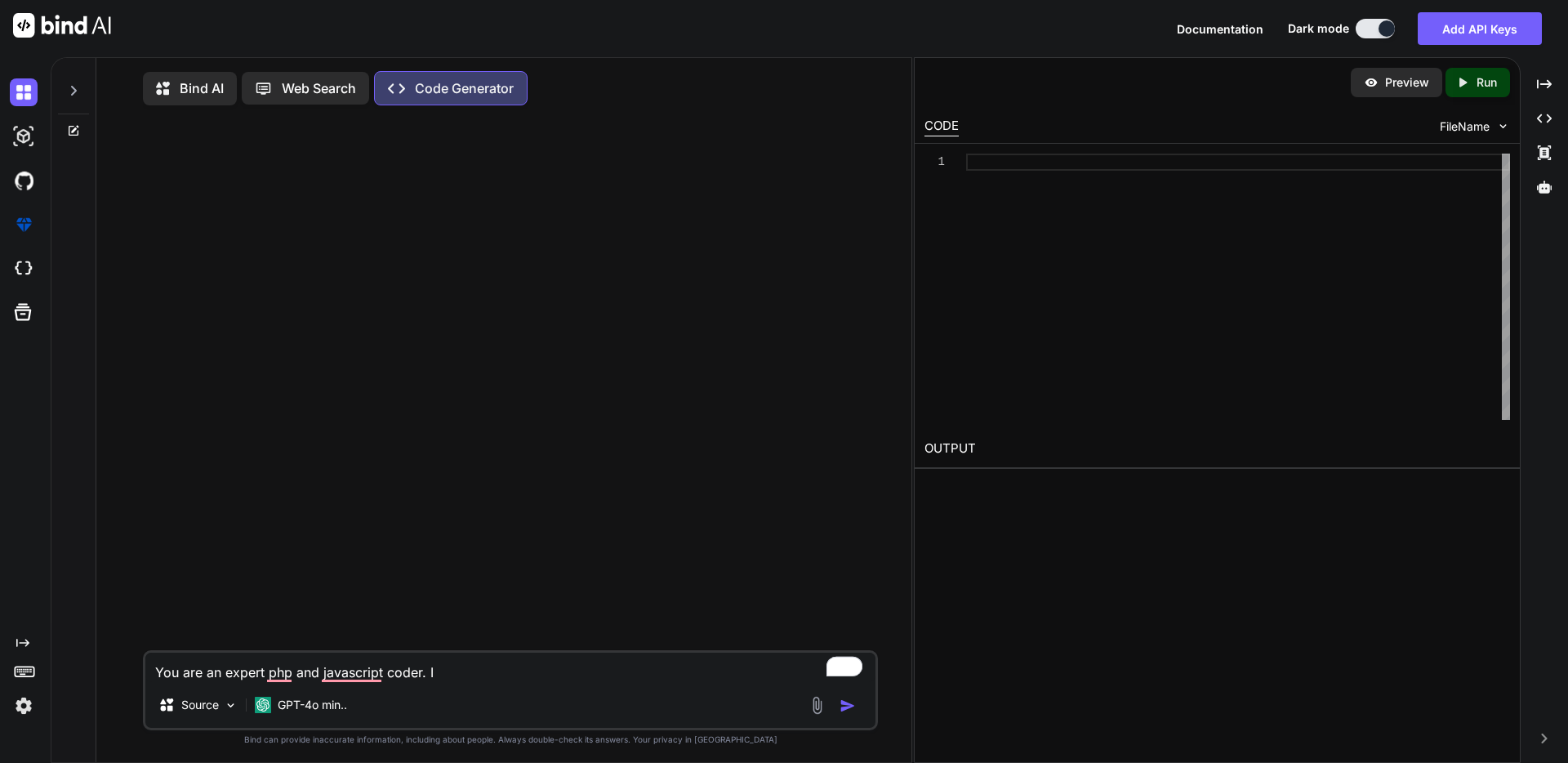
type textarea "You are an expert php and javascript coder. I"
type textarea "x"
type textarea "You are an expert php and javascript coder. I n"
type textarea "x"
type textarea "You are an expert php and javascript coder. I ne"
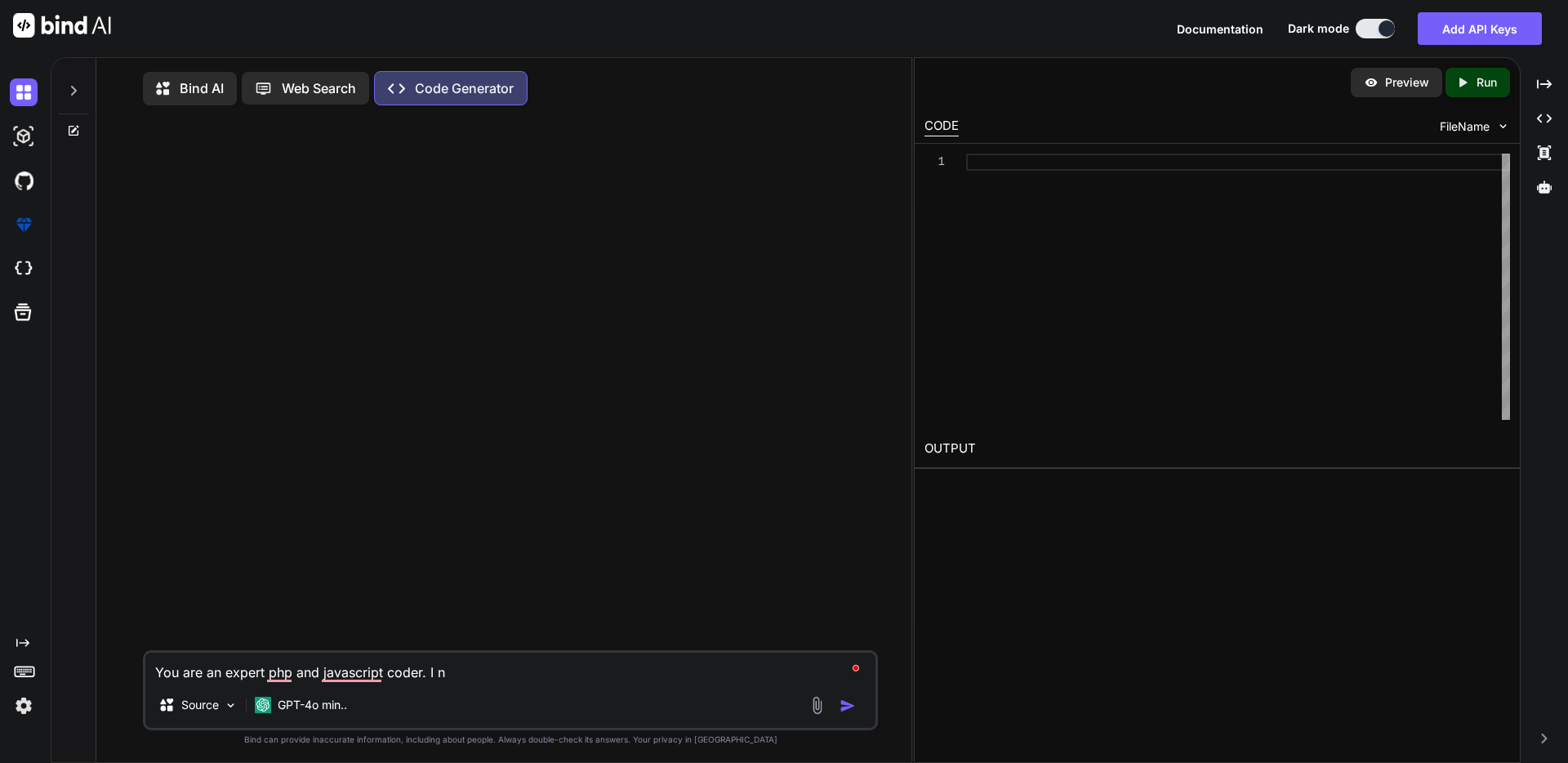
type textarea "x"
type textarea "You are an expert php and javascript coder. I nee"
type textarea "x"
type textarea "You are an expert php and javascript coder. I need"
type textarea "x"
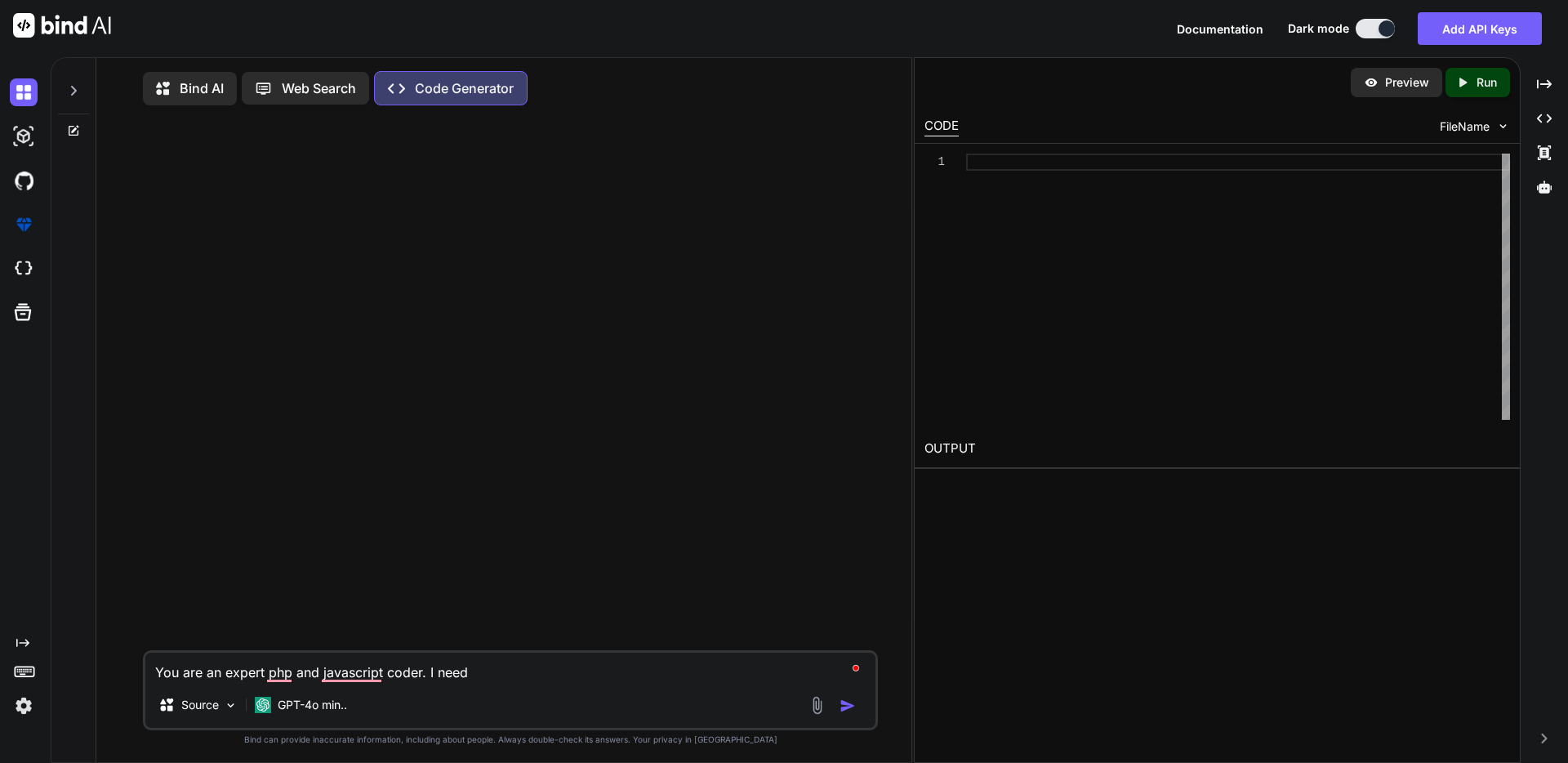
type textarea "You are an expert php and javascript coder. I need"
type textarea "x"
type textarea "You are an expert php and javascript coder. I need y"
type textarea "x"
type textarea "You are an expert php and javascript coder. I need yo"
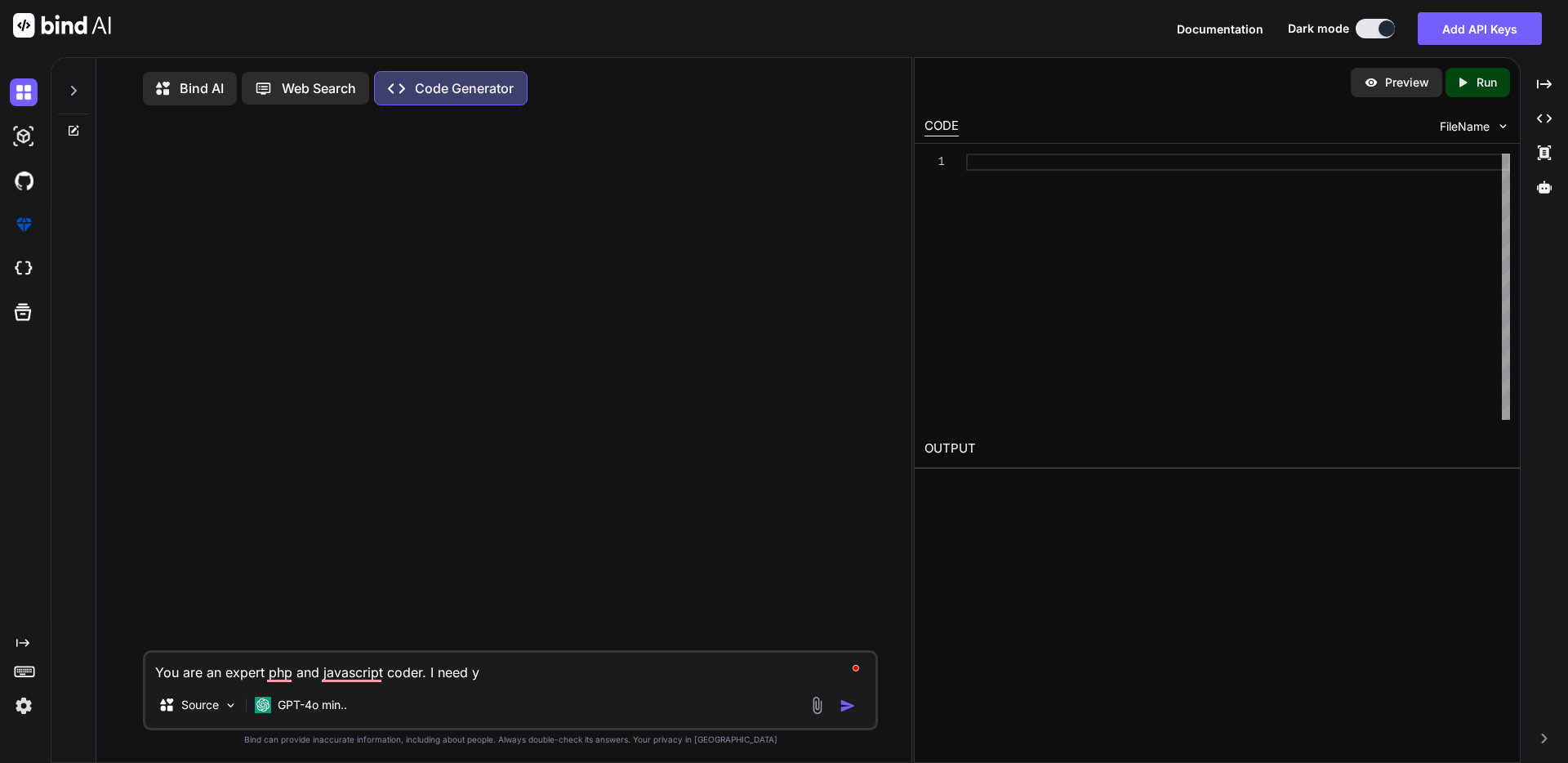
type textarea "x"
type textarea "You are an expert php and javascript coder. I need you"
type textarea "x"
type textarea "You are an expert php and javascript coder. I need you"
type textarea "x"
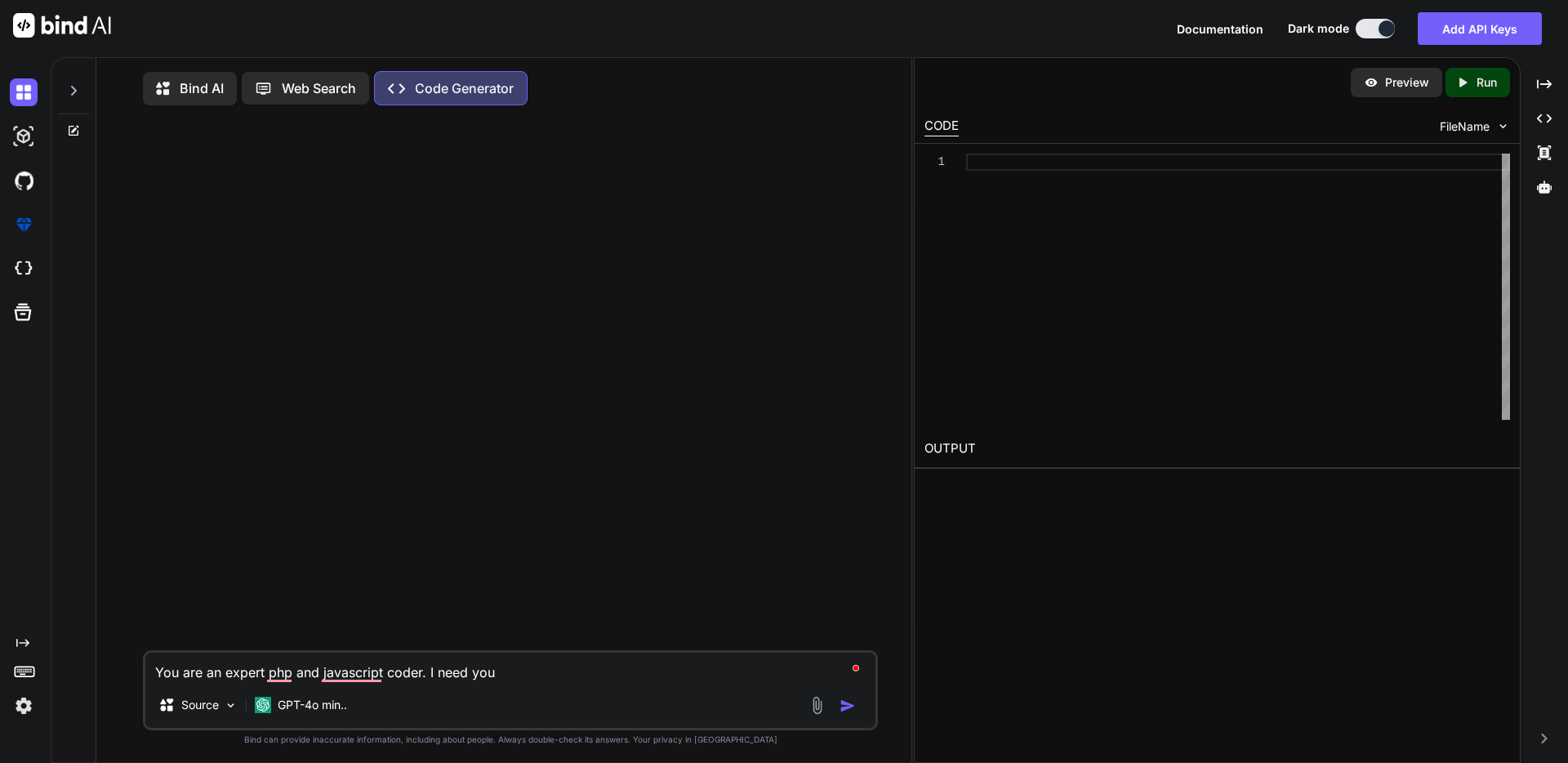
type textarea "You are an expert php and javascript coder. I need you t"
type textarea "x"
type textarea "You are an expert php and javascript coder. I need you to"
type textarea "x"
type textarea "You are an expert php and javascript coder. I need you to"
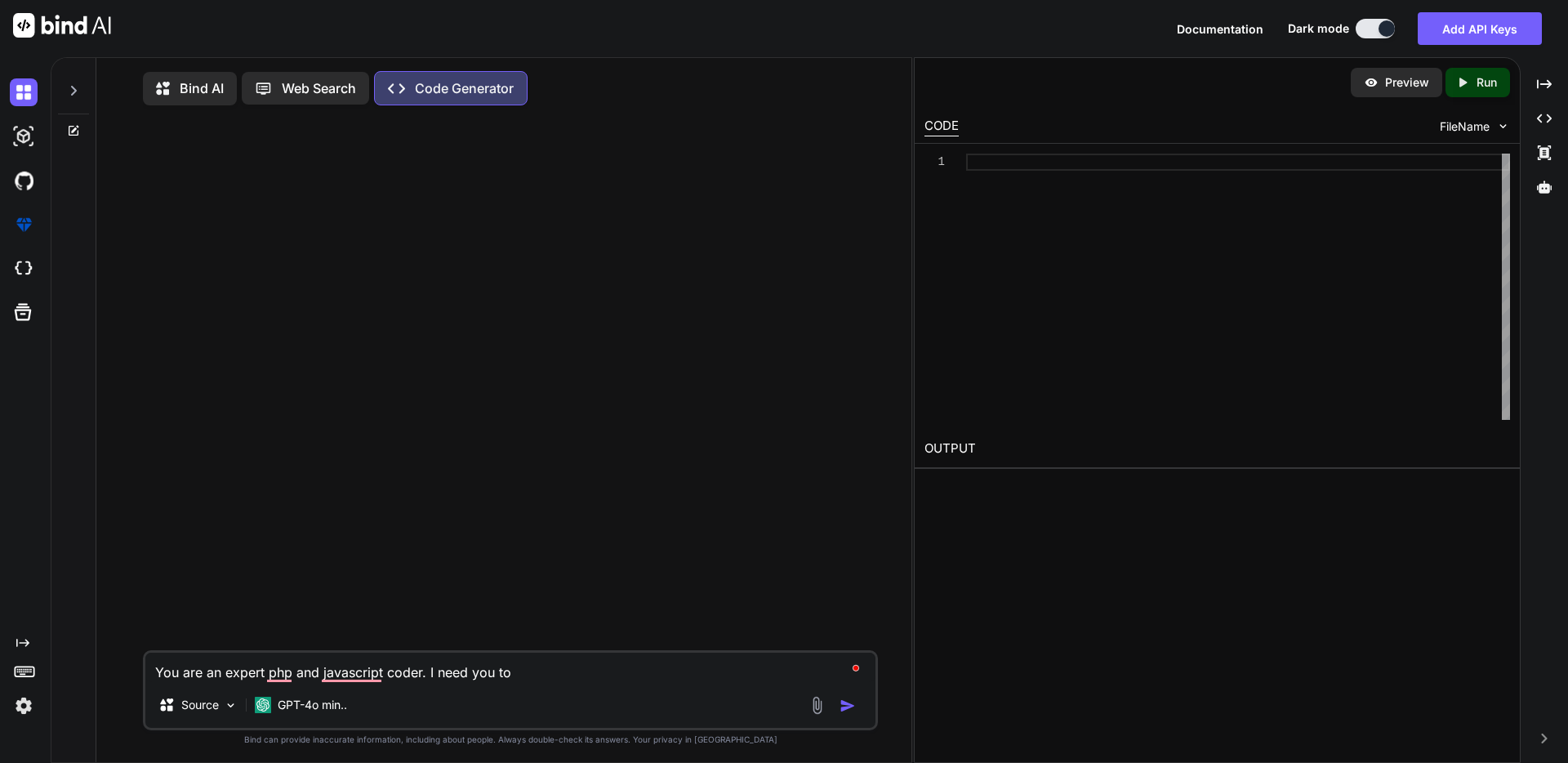
type textarea "x"
type textarea "You are an expert php and javascript coder. I need you to c"
type textarea "x"
type textarea "You are an expert php and javascript coder. I need you to cr"
type textarea "x"
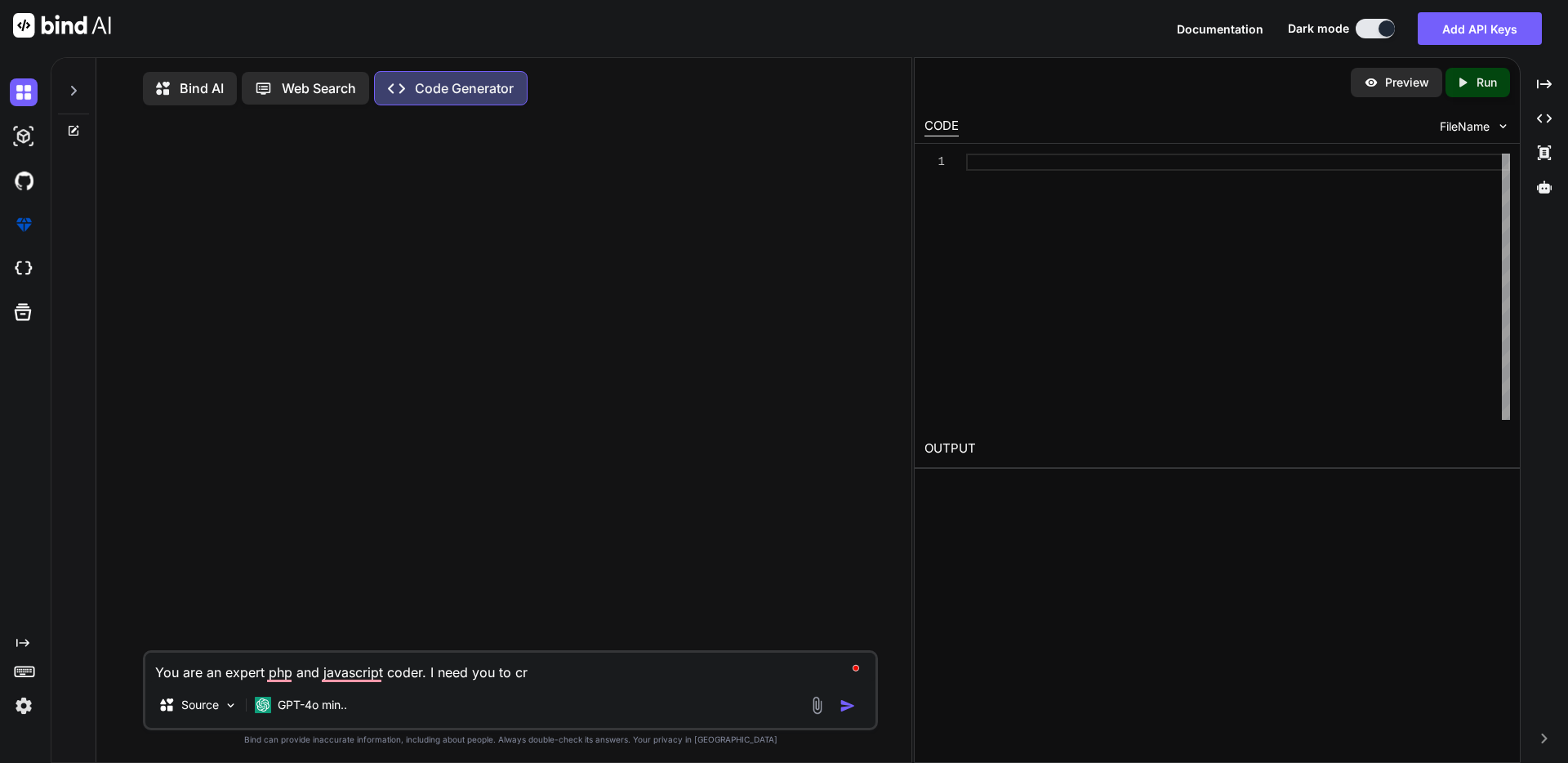
type textarea "You are an expert php and javascript coder. I need you to cre"
type textarea "x"
type textarea "You are an expert php and javascript coder. I need you to crea"
type textarea "x"
type textarea "You are an expert php and javascript coder. I need you to creat"
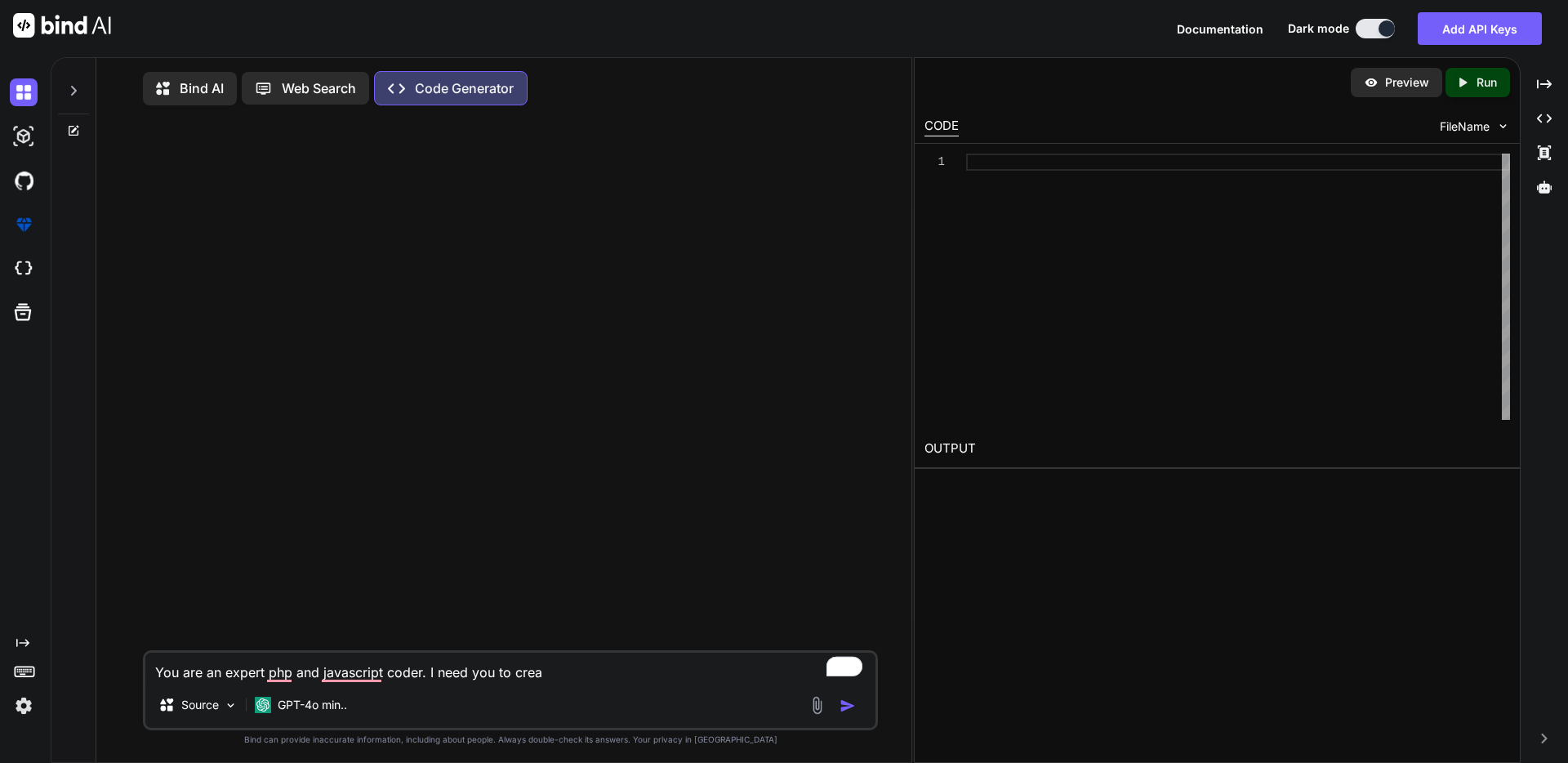
type textarea "x"
type textarea "You are an expert php and javascript coder. I need you to crea"
type textarea "x"
type textarea "You are an expert php and javascript coder. I need you to cre"
type textarea "x"
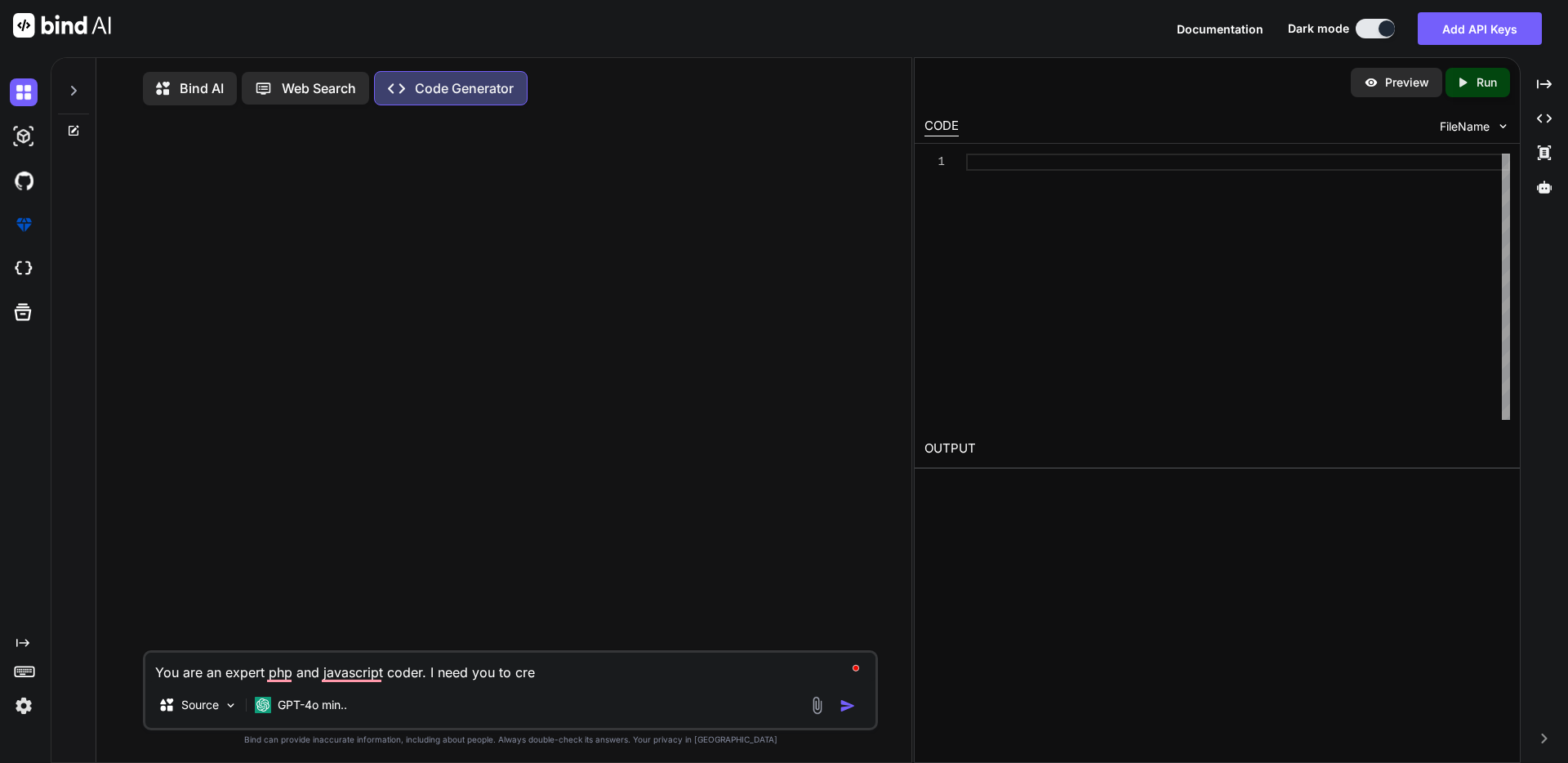
type textarea "You are an expert php and javascript coder. I need you to cr"
type textarea "x"
type textarea "You are an expert php and javascript coder. I need you to c"
type textarea "x"
type textarea "You are an expert php and javascript coder. I need you to"
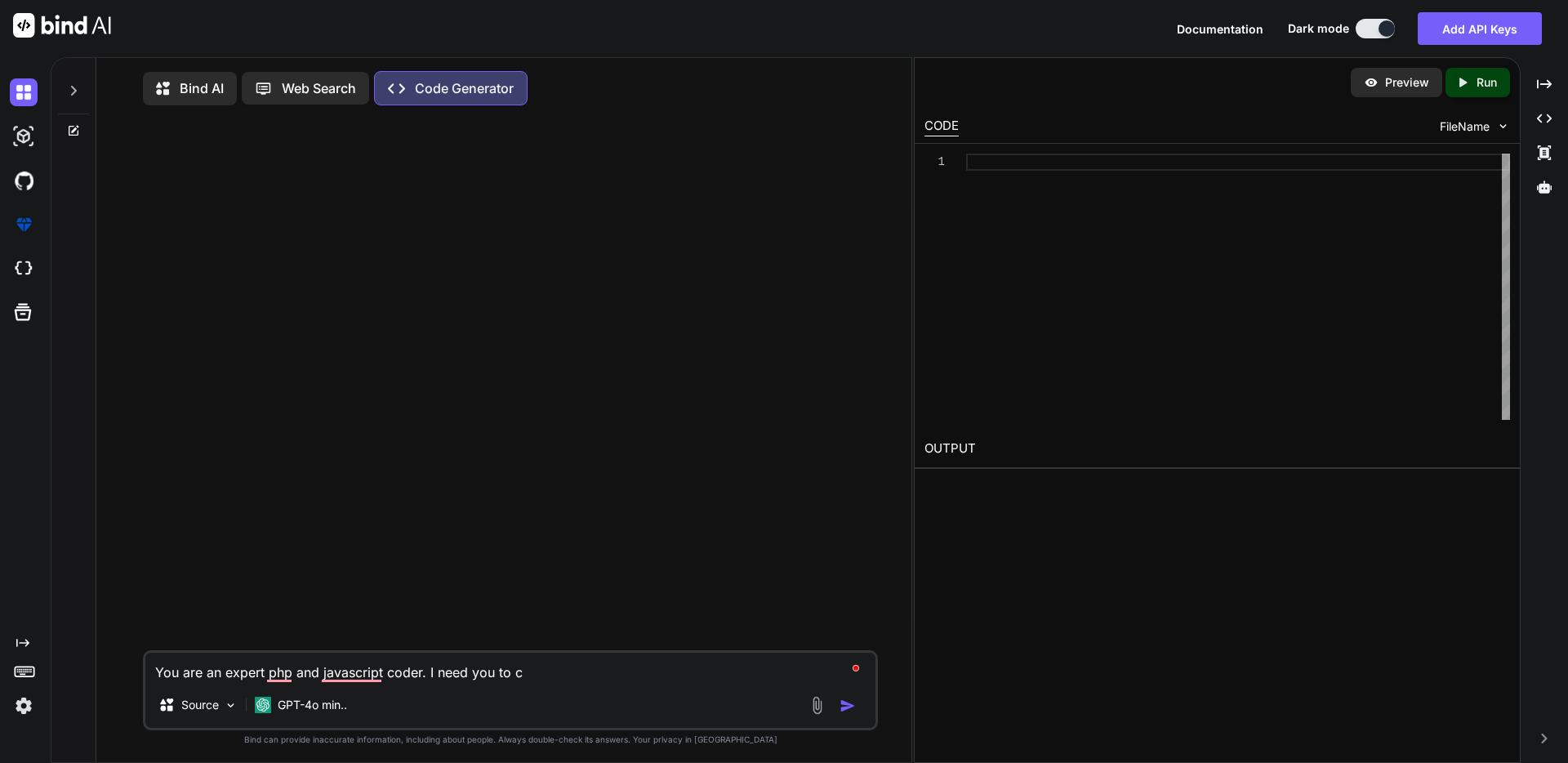
type textarea "x"
type textarea "You are an expert php and javascript coder. I need you to g"
type textarea "x"
type textarea "You are an expert php and javascript coder. I need you to ge"
type textarea "x"
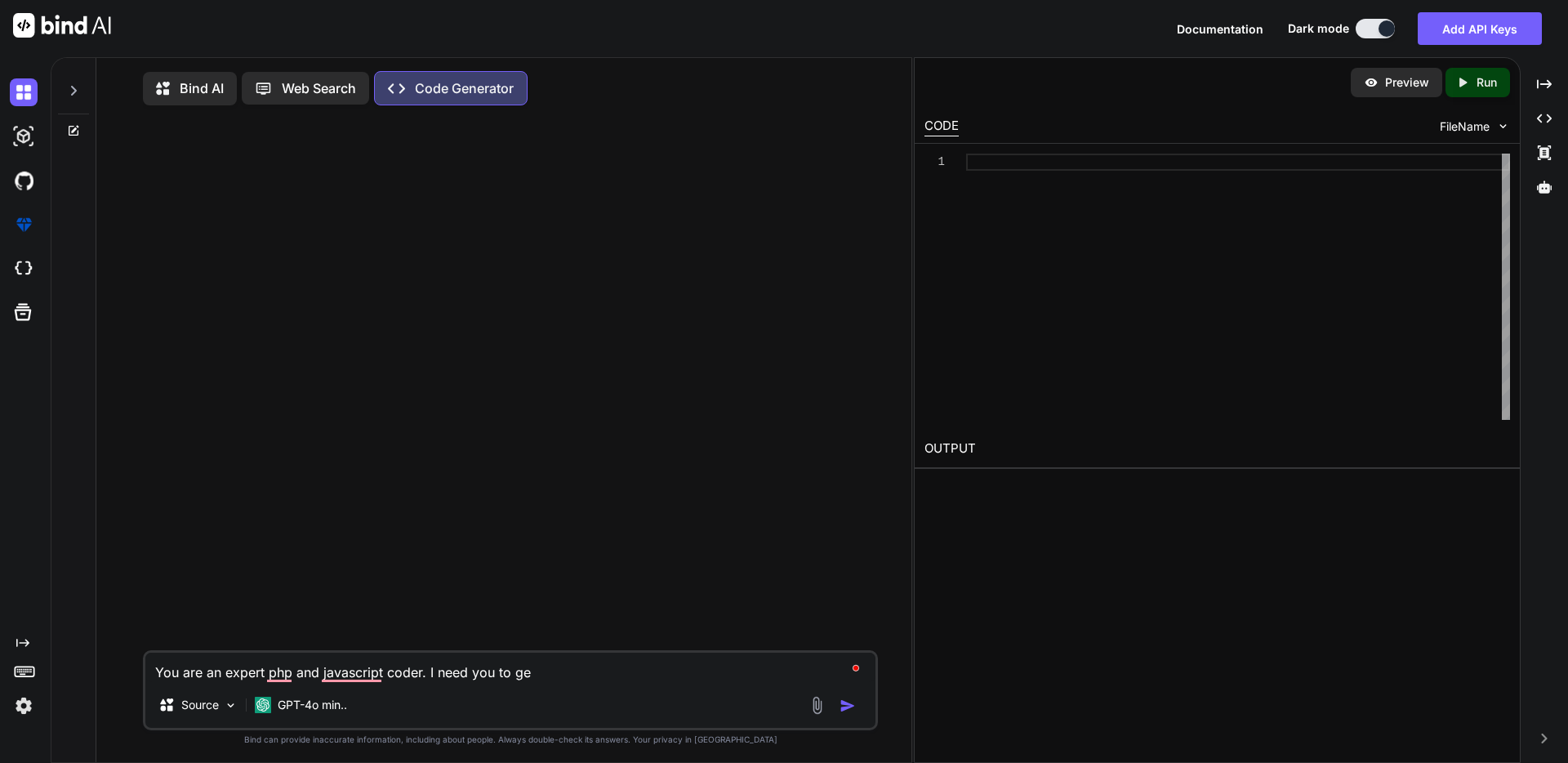
type textarea "You are an expert php and javascript coder. I need you to gen"
type textarea "x"
type textarea "You are an expert php and javascript coder. I need you to gene"
type textarea "x"
type textarea "You are an expert php and javascript coder. I need you to gener"
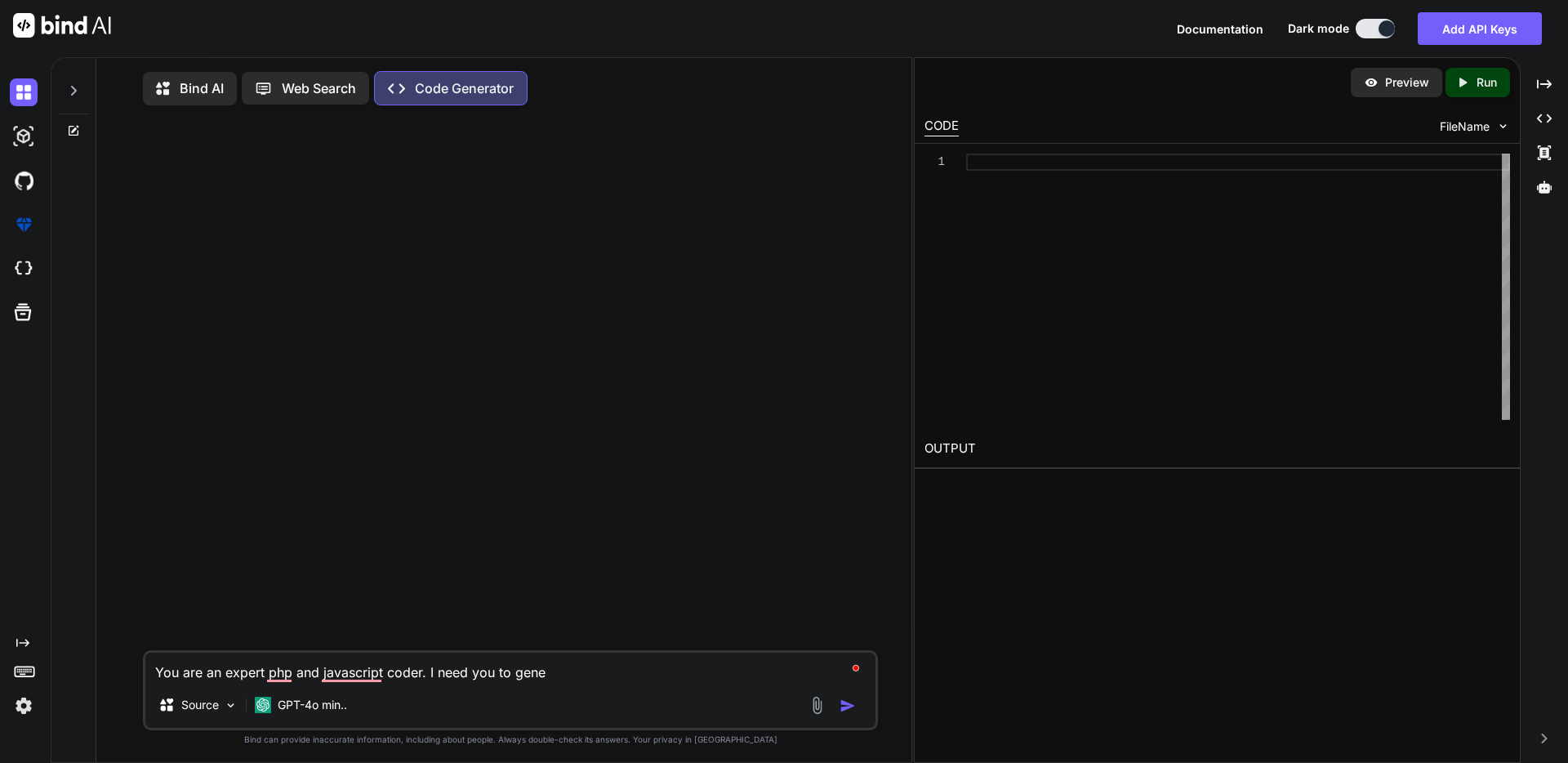
type textarea "x"
type textarea "You are an expert php and javascript coder. I need you to genera"
type textarea "x"
type textarea "You are an expert php and javascript coder. I need you to generat"
type textarea "x"
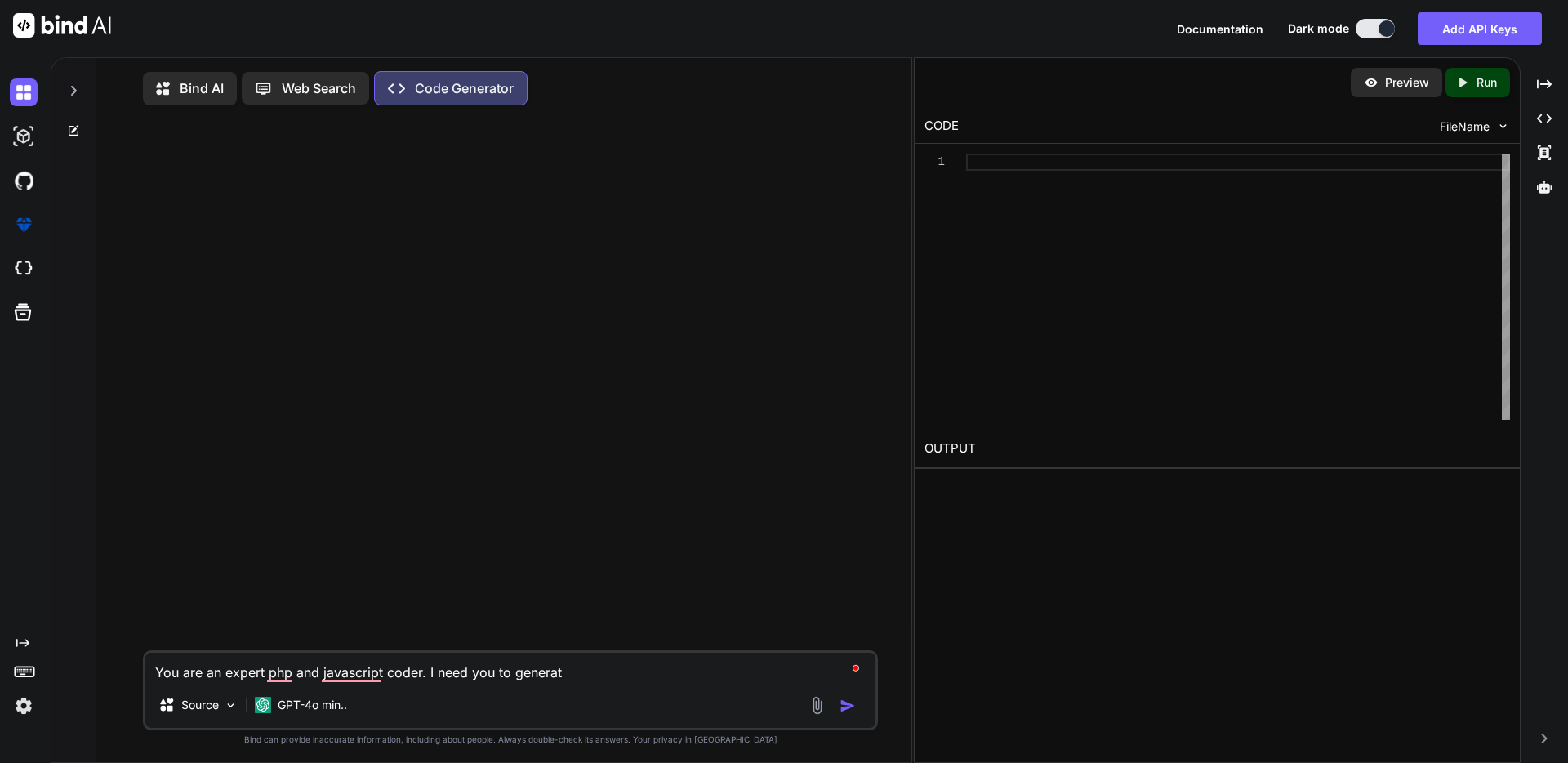
type textarea "You are an expert php and javascript coder. I need you to generate"
type textarea "x"
type textarea "You are an expert php and javascript coder. I need you to generate"
type textarea "x"
type textarea "You are an expert php and javascript coder. I need you to generate c"
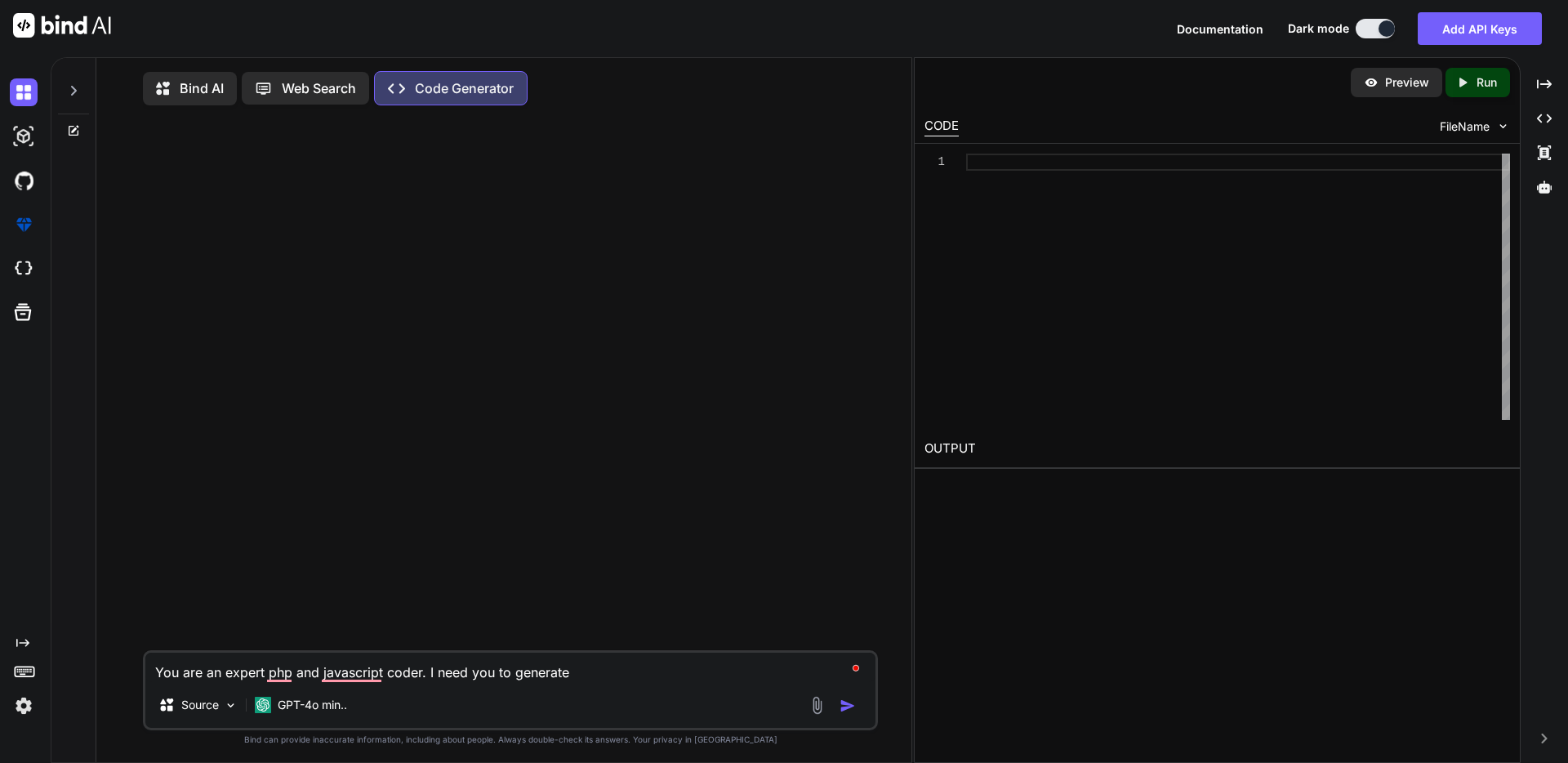
type textarea "x"
type textarea "You are an expert php and javascript coder. I need you to generate co"
type textarea "x"
type textarea "You are an expert php and javascript coder. I need you to generate cod"
type textarea "x"
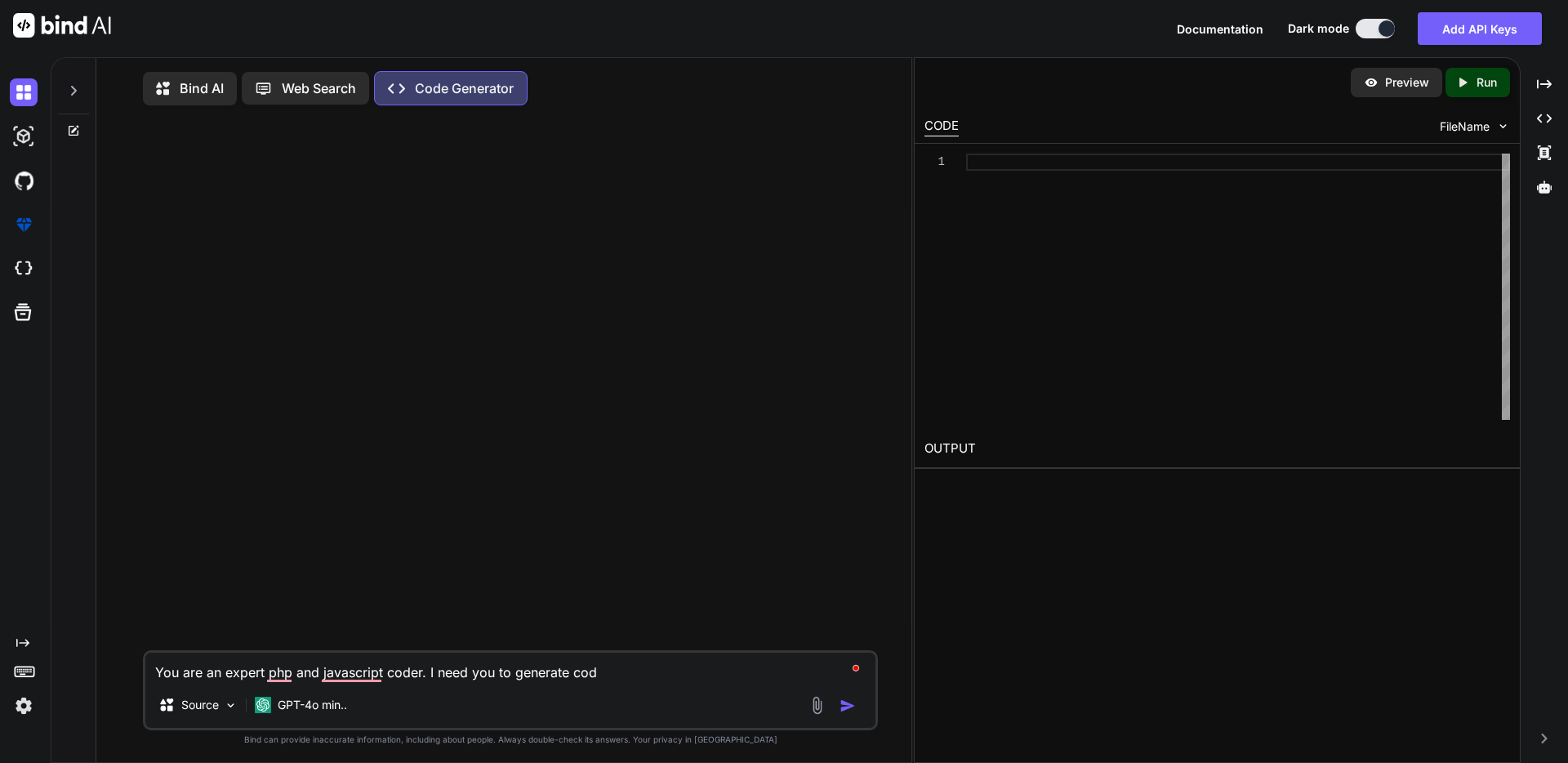
type textarea "You are an expert php and javascript coder. I need you to generate code"
type textarea "x"
type textarea "You are an expert php and javascript coder. I need you to generate code"
type textarea "x"
type textarea "You are an expert php and javascript coder. I need you to generate code t"
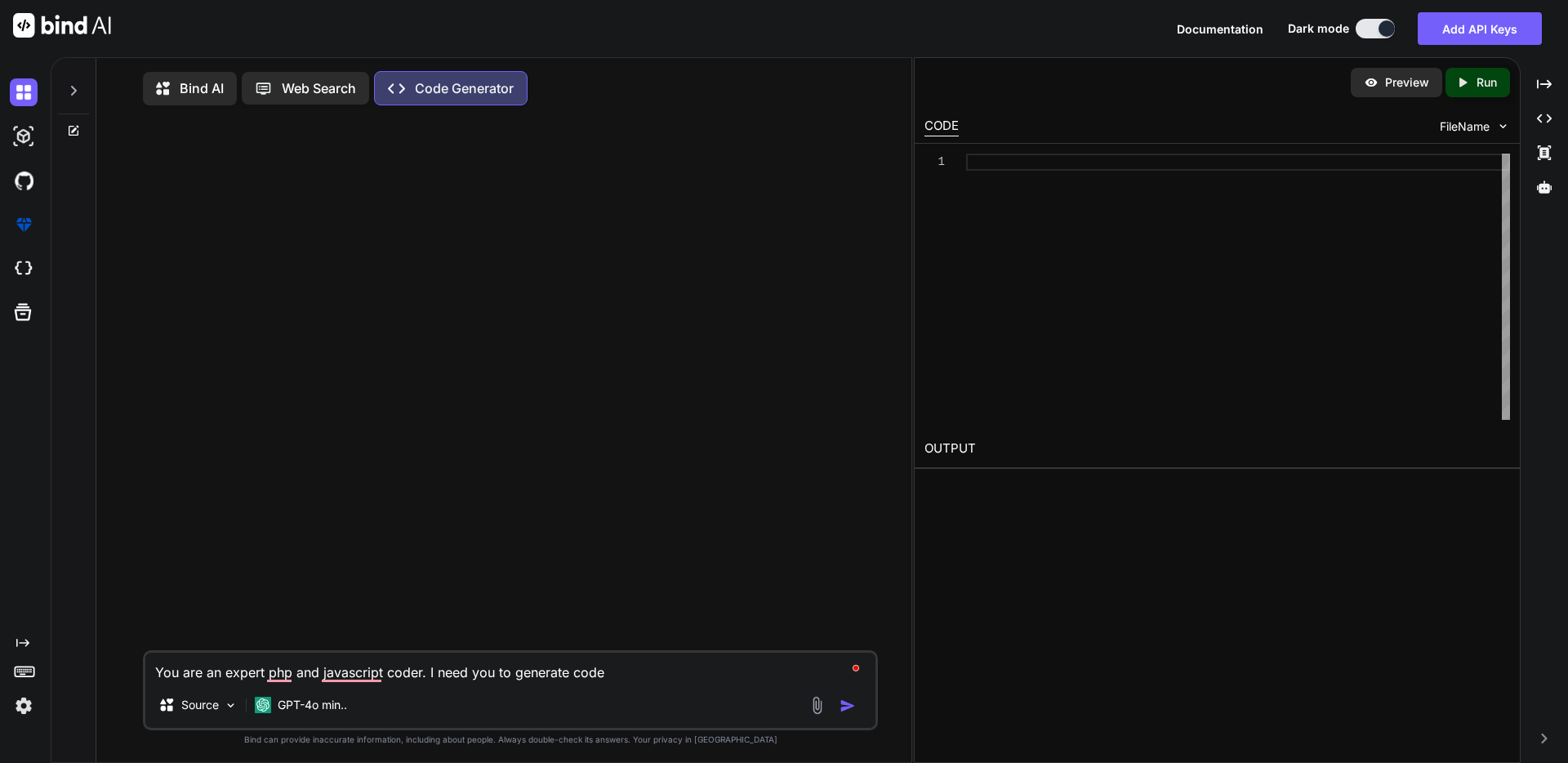
type textarea "x"
type textarea "You are an expert php and javascript coder. I need you to generate code th"
type textarea "x"
type textarea "You are an expert php and javascript coder. I need you to generate code tht"
type textarea "x"
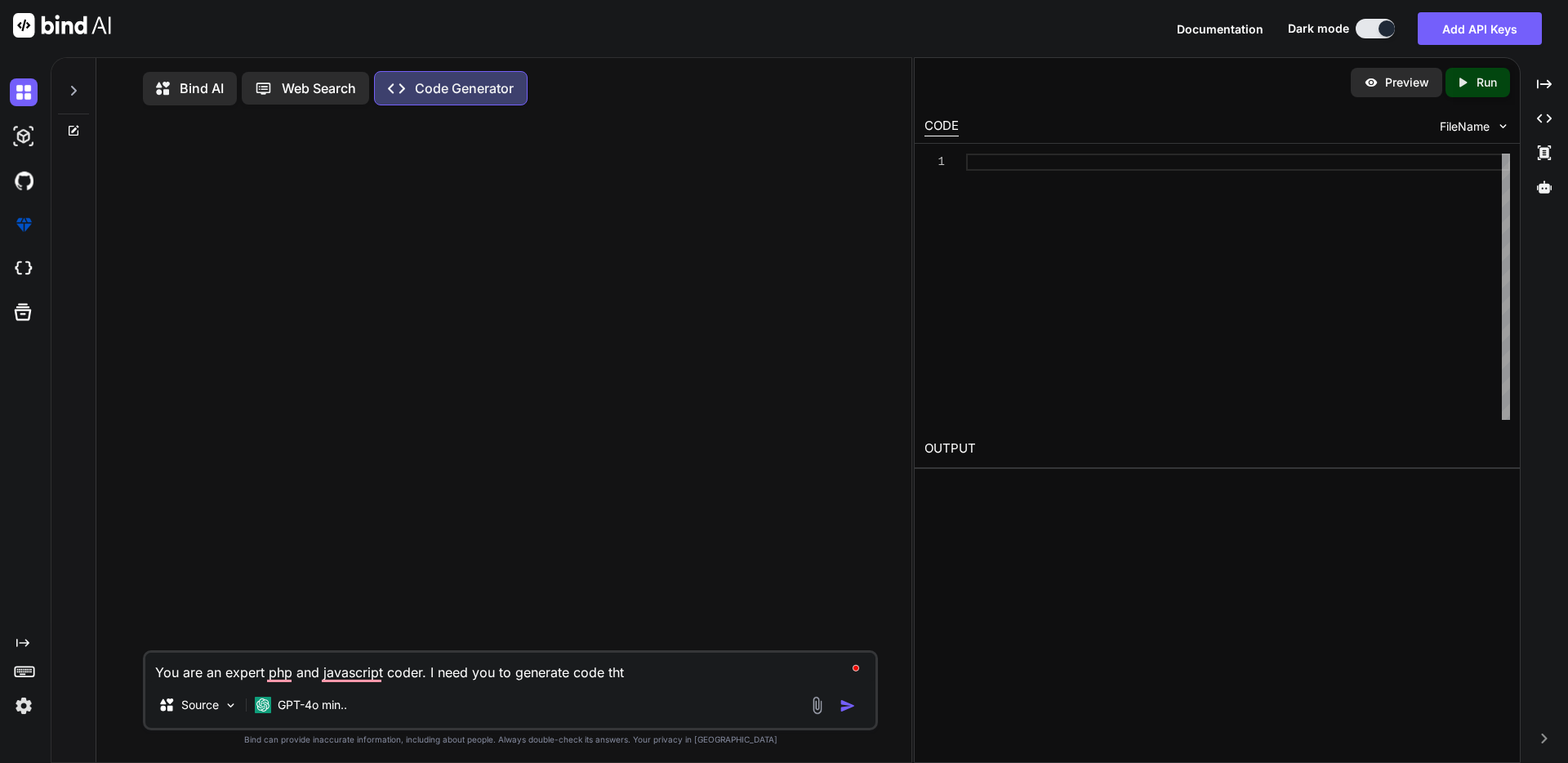
type textarea "You are an expert php and javascript coder. I need you to generate code tht="
type textarea "x"
type textarea "You are an expert php and javascript coder. I need you to generate code tht"
type textarea "x"
type textarea "You are an expert php and javascript coder. I need you to generate code th"
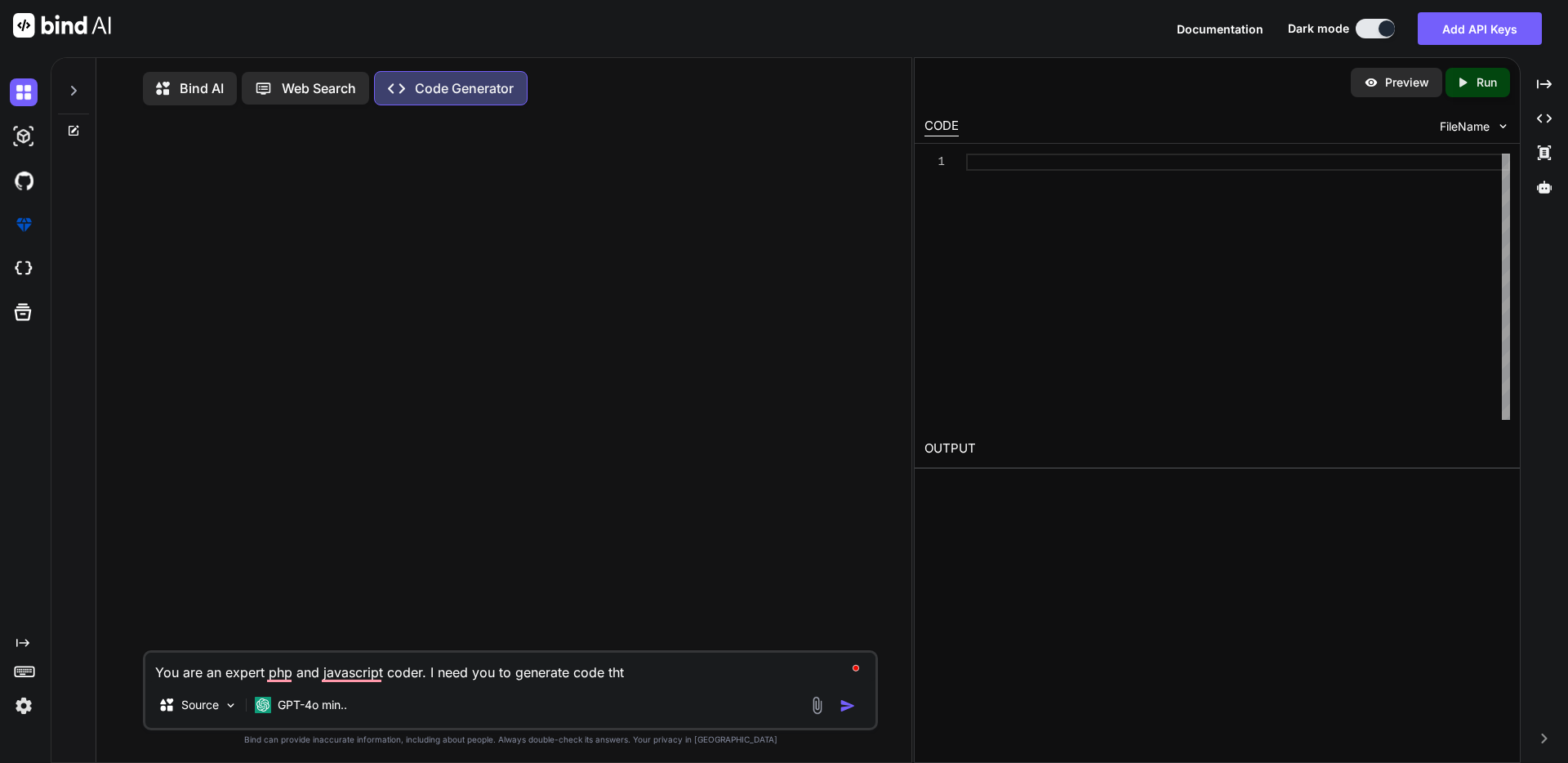
type textarea "x"
type textarea "You are an expert php and javascript coder. I need you to generate code tha"
type textarea "x"
type textarea "You are an expert php and javascript coder. I need you to generate code that"
type textarea "x"
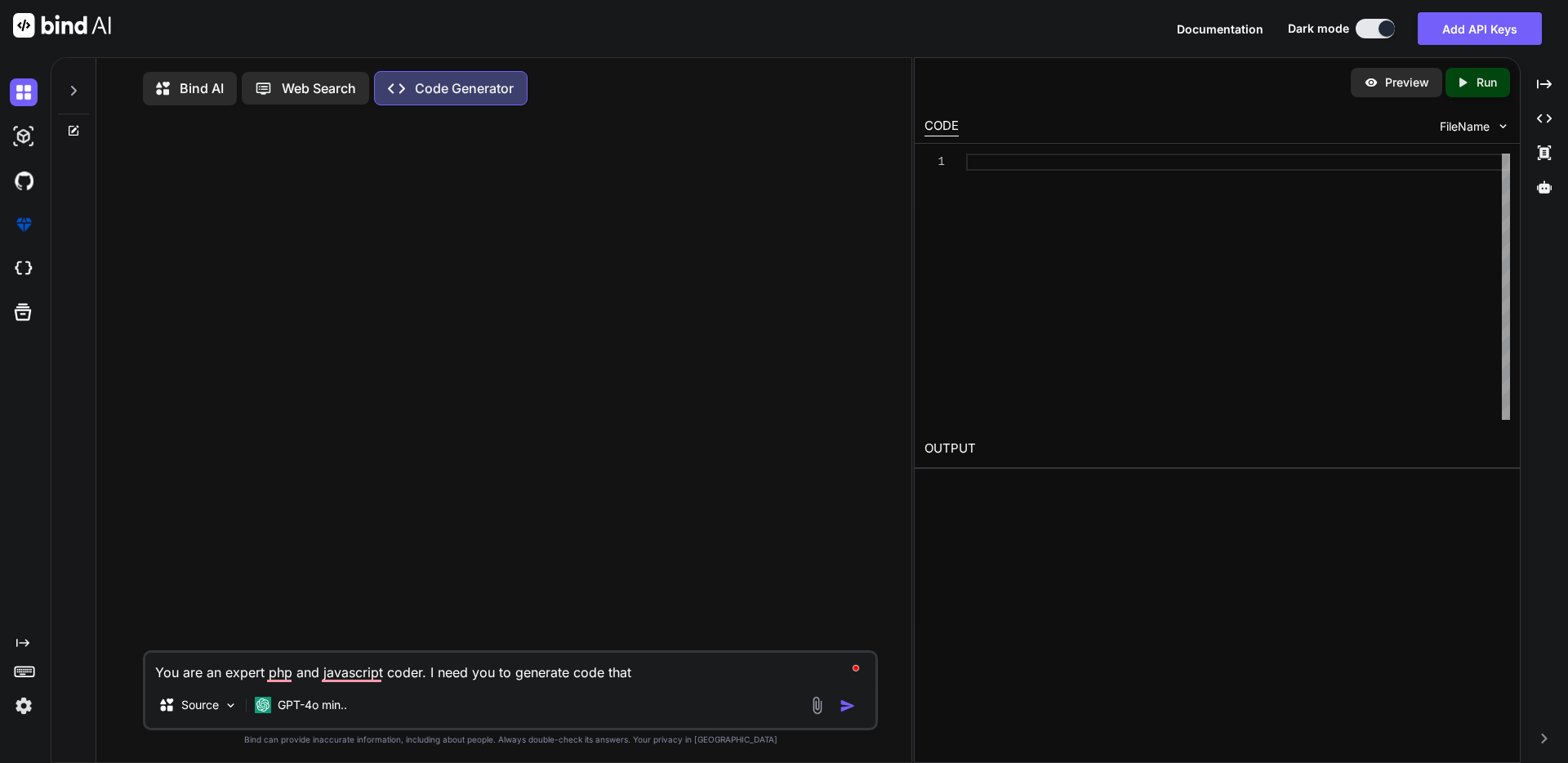
type textarea "You are an expert php and javascript coder. I need you to generate code that"
type textarea "x"
type textarea "You are an expert php and javascript coder. I need you to generate code that w"
type textarea "x"
type textarea "You are an expert php and javascript coder. I need you to generate code that wi"
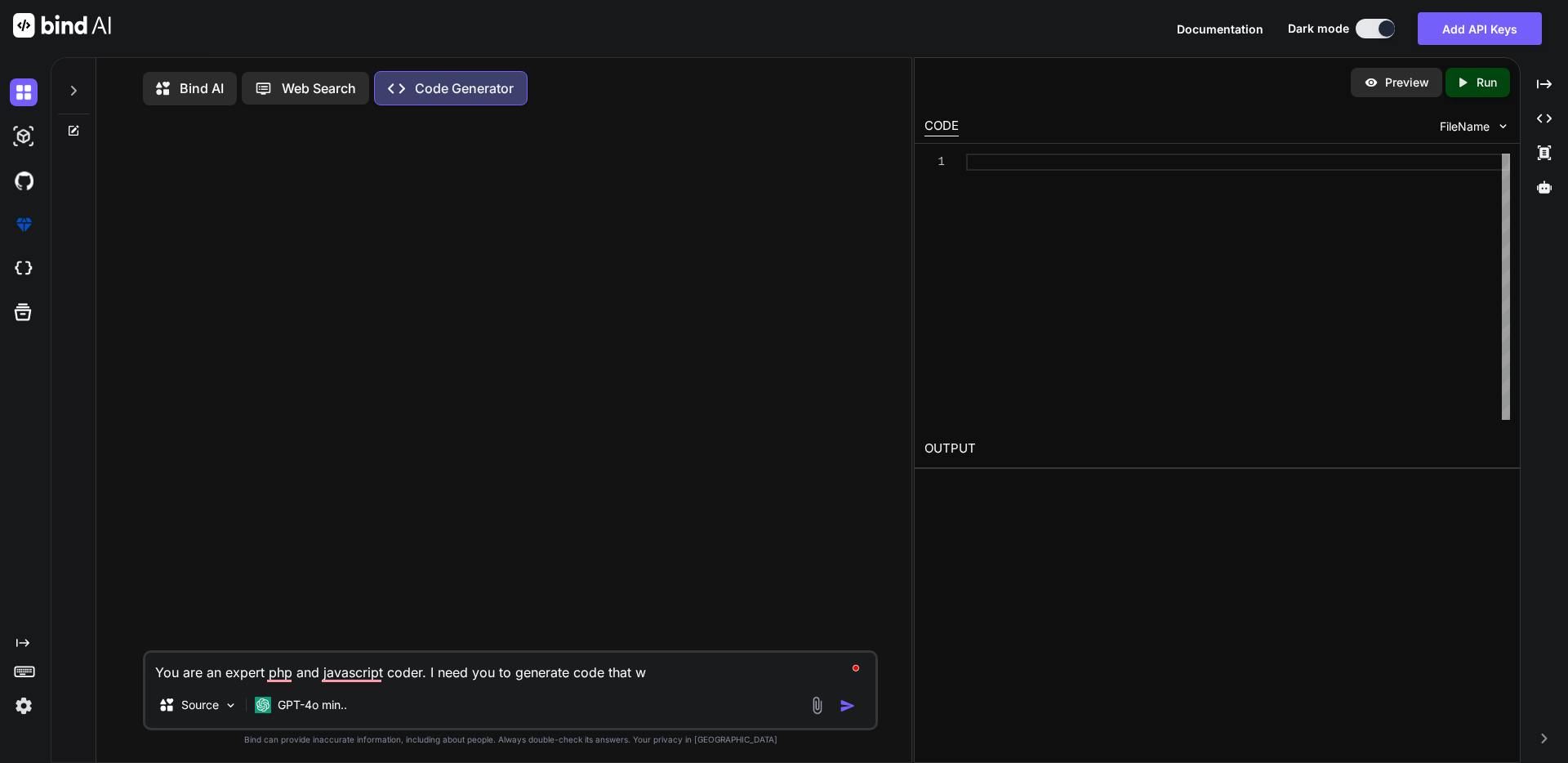
type textarea "x"
type textarea "You are an expert php and javascript coder. I need you to generate code that wil"
type textarea "x"
type textarea "You are an expert php and javascript coder. I need you to generate code that wi…"
type textarea "x"
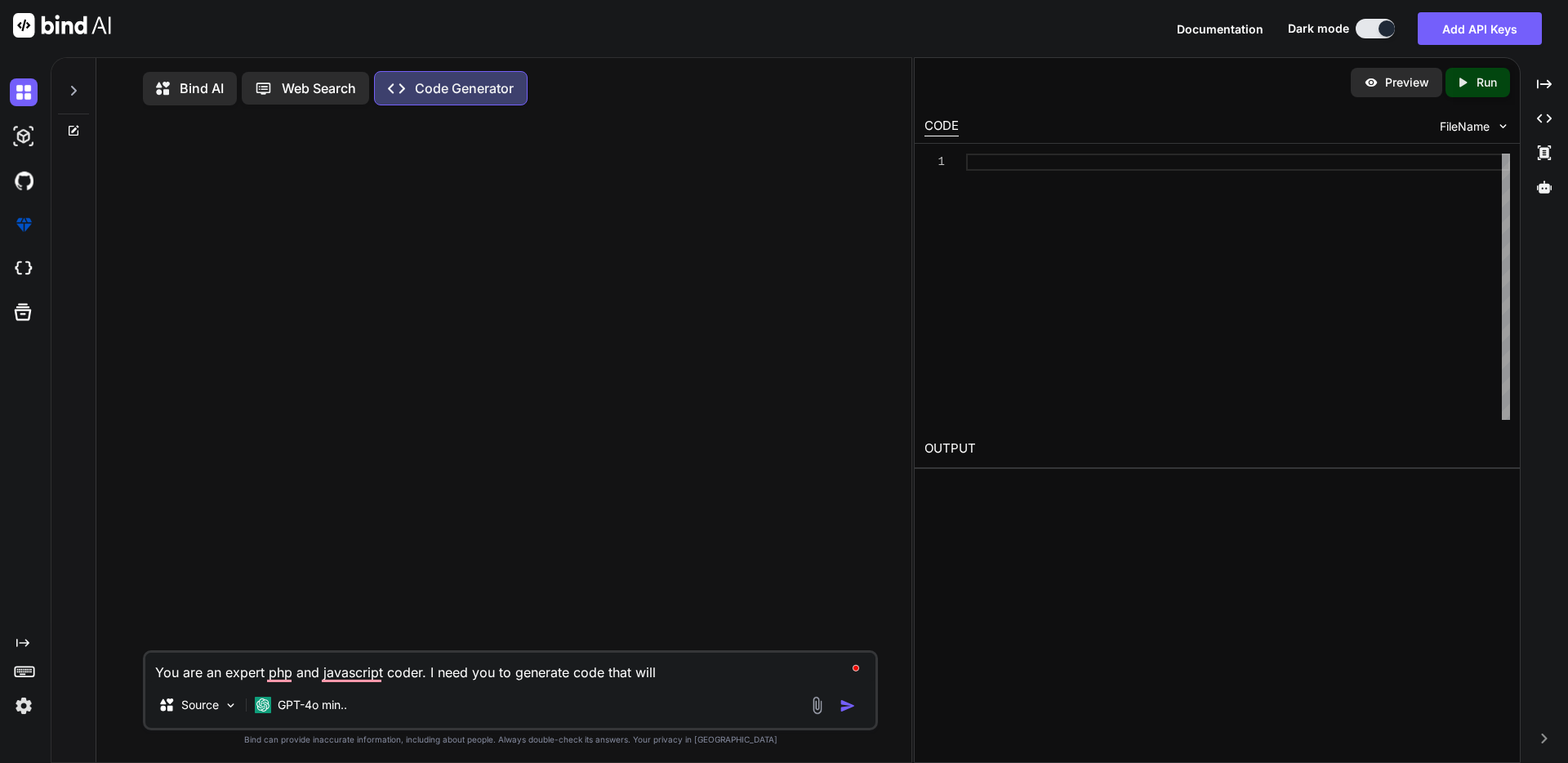
type textarea "You are an expert php and javascript coder. I need you to generate code that wil"
type textarea "x"
type textarea "You are an expert php and javascript coder. I need you to generate code that wi"
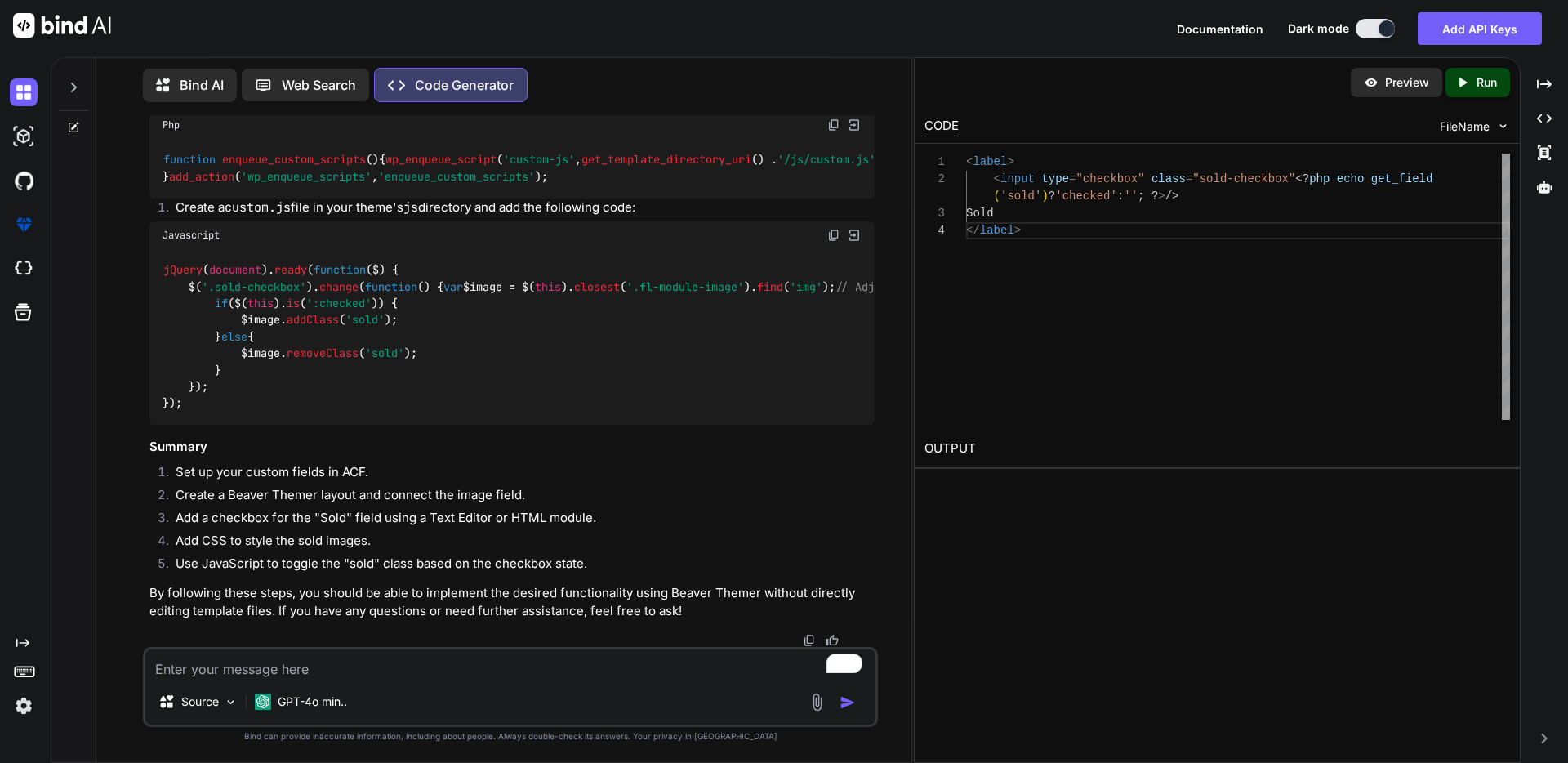
scroll to position [2797, 0]
click at [377, 668] on textarea "To enrich screen reader interactions, please activate Accessibility in Grammarl…" at bounding box center [510, 663] width 730 height 29
